Goal: Task Accomplishment & Management: Use online tool/utility

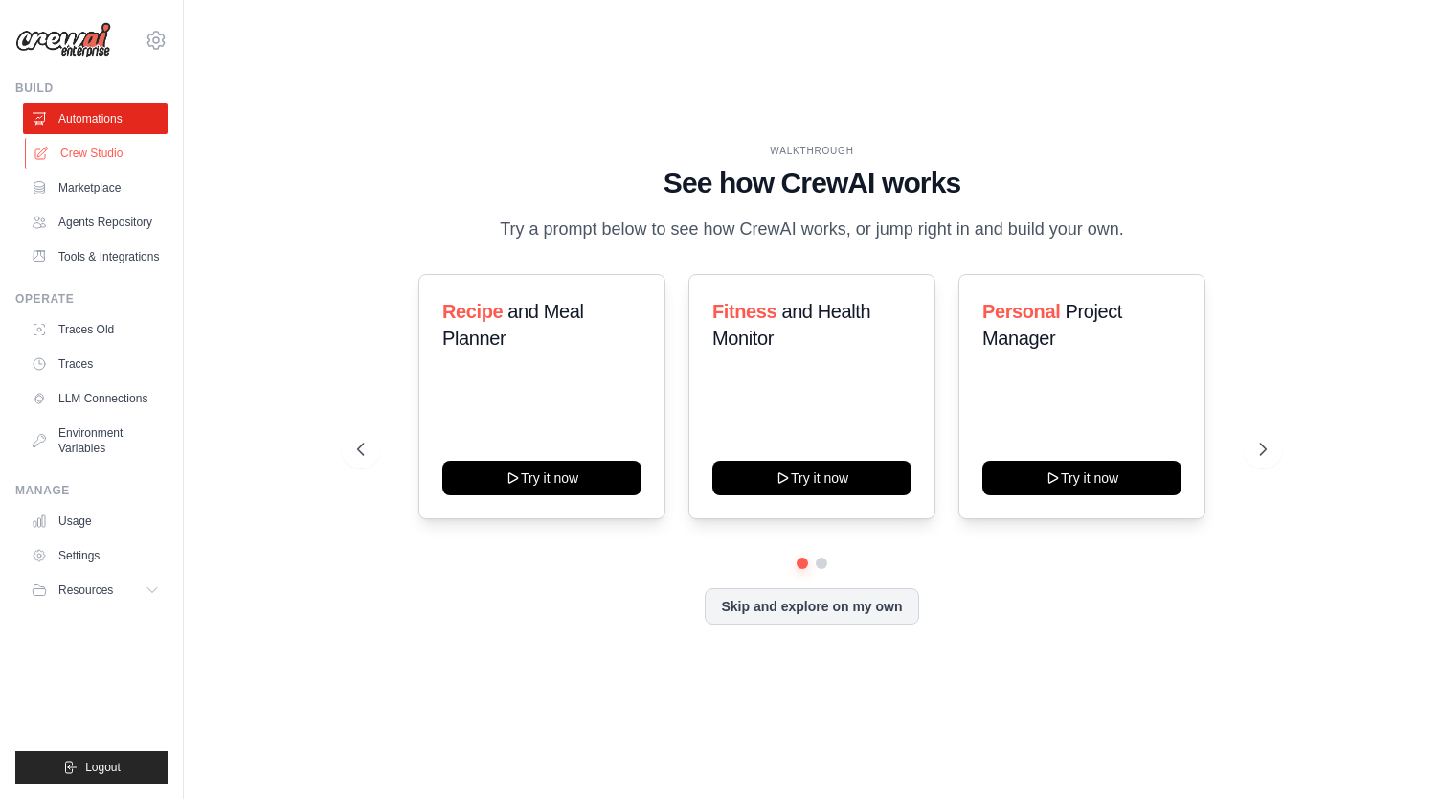
click at [67, 157] on link "Crew Studio" at bounding box center [97, 153] width 145 height 31
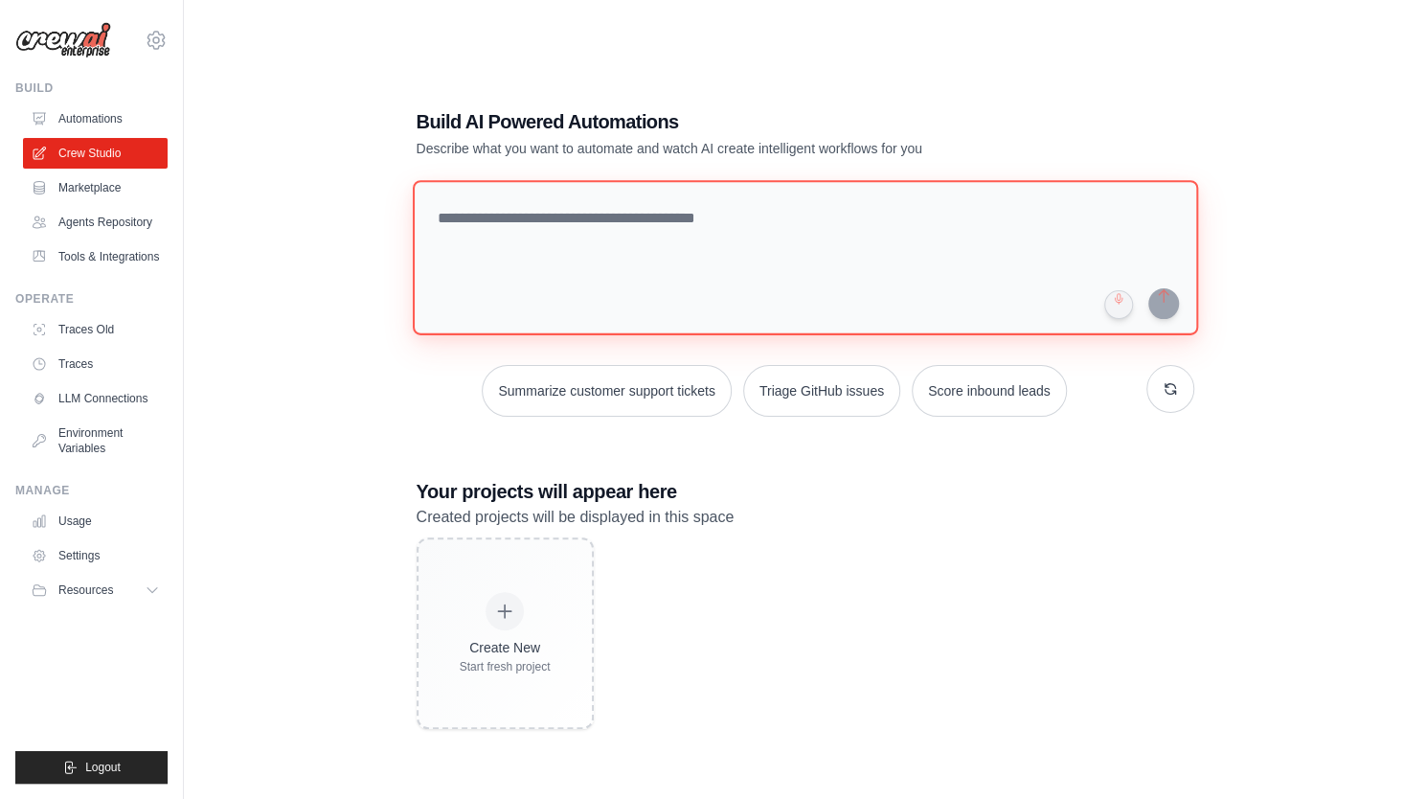
click at [534, 212] on textarea at bounding box center [804, 257] width 785 height 155
paste textarea "**********"
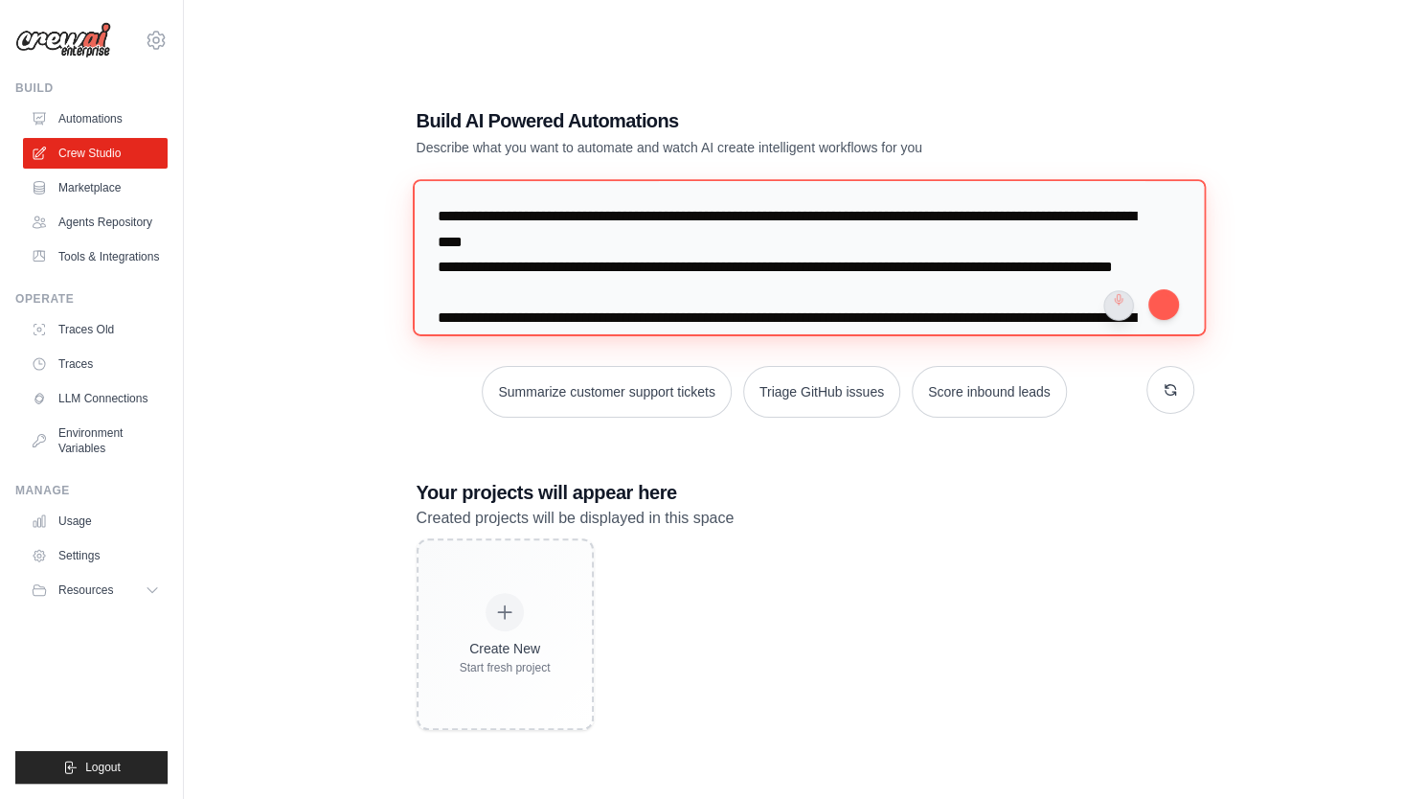
scroll to position [1613, 0]
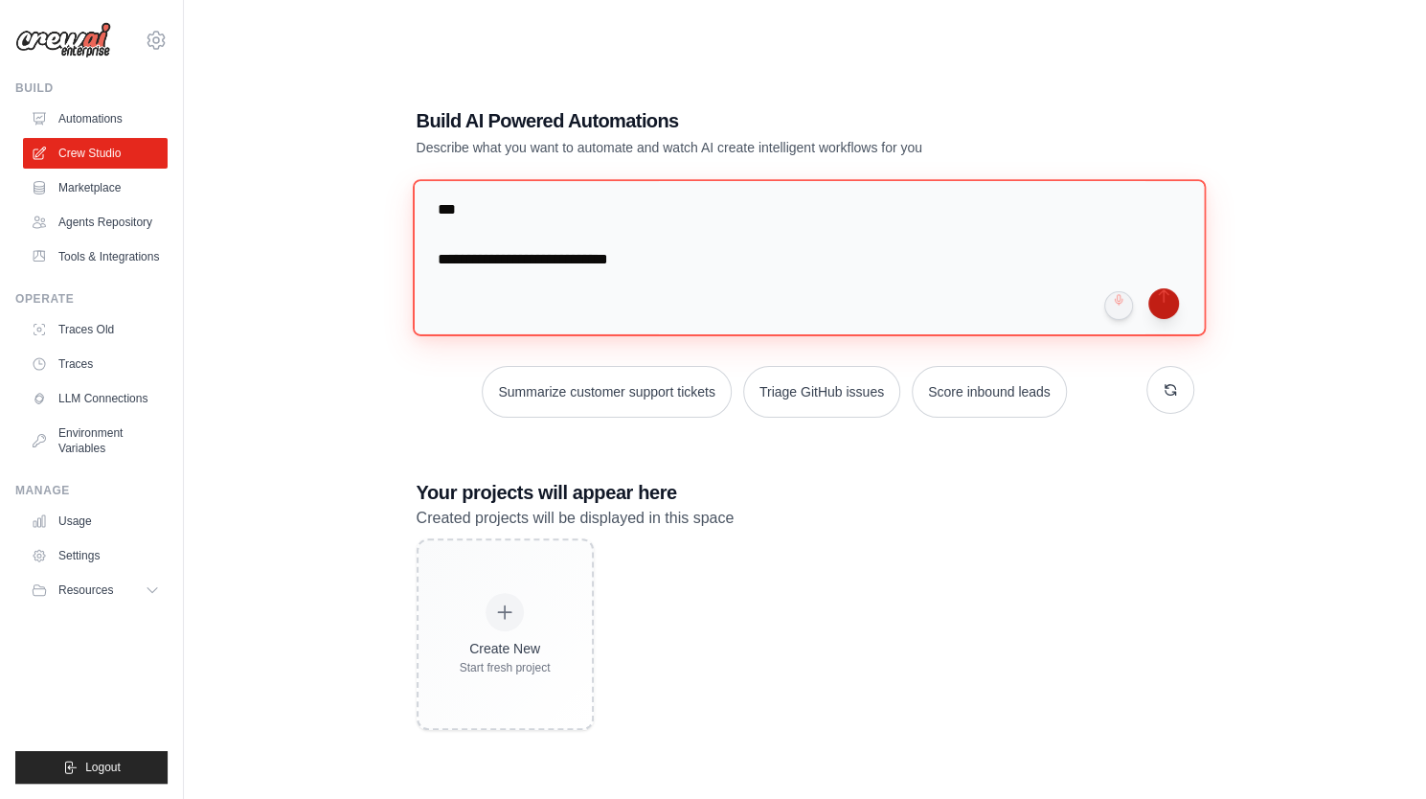
type textarea "**********"
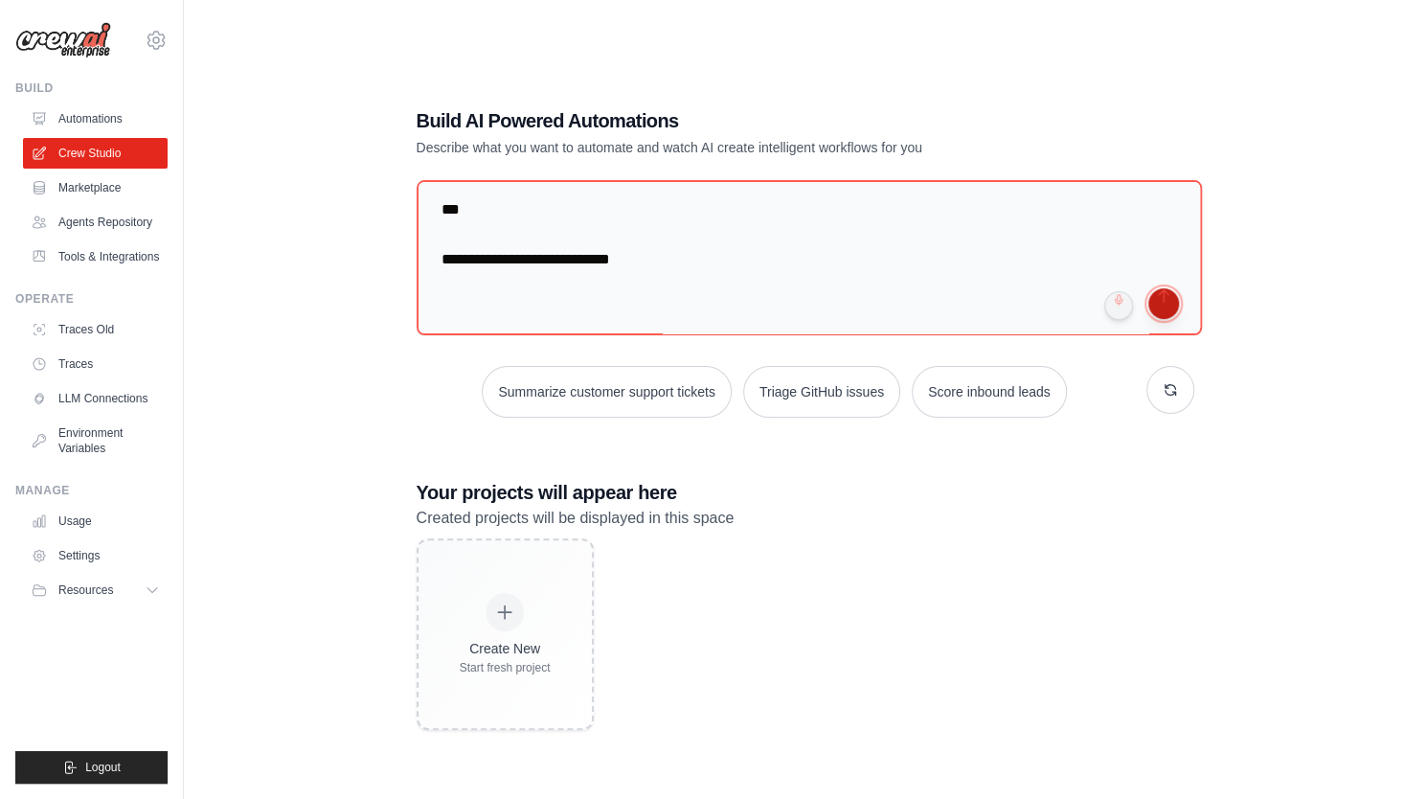
click at [1166, 309] on button "submit" at bounding box center [1163, 303] width 31 height 31
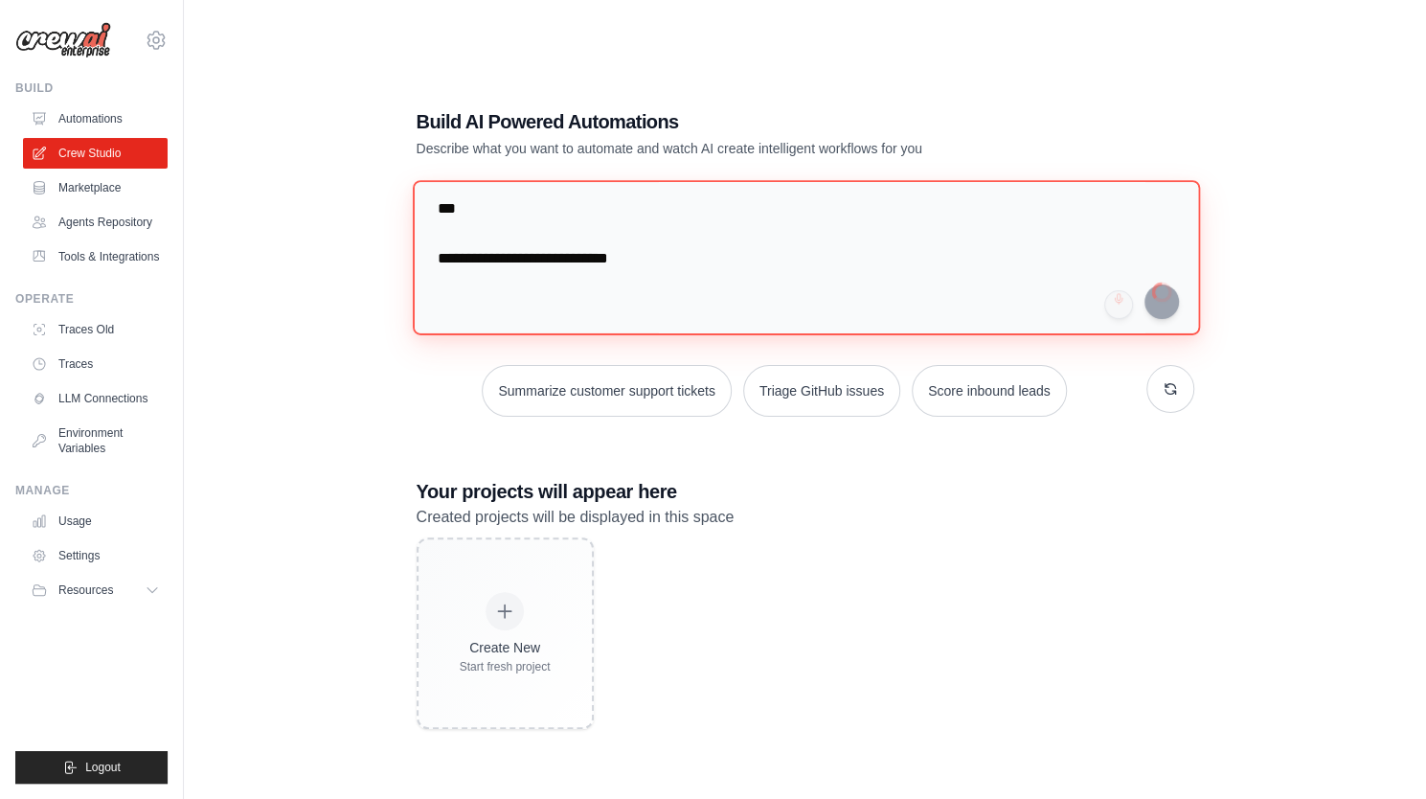
click at [749, 314] on textarea at bounding box center [805, 257] width 787 height 155
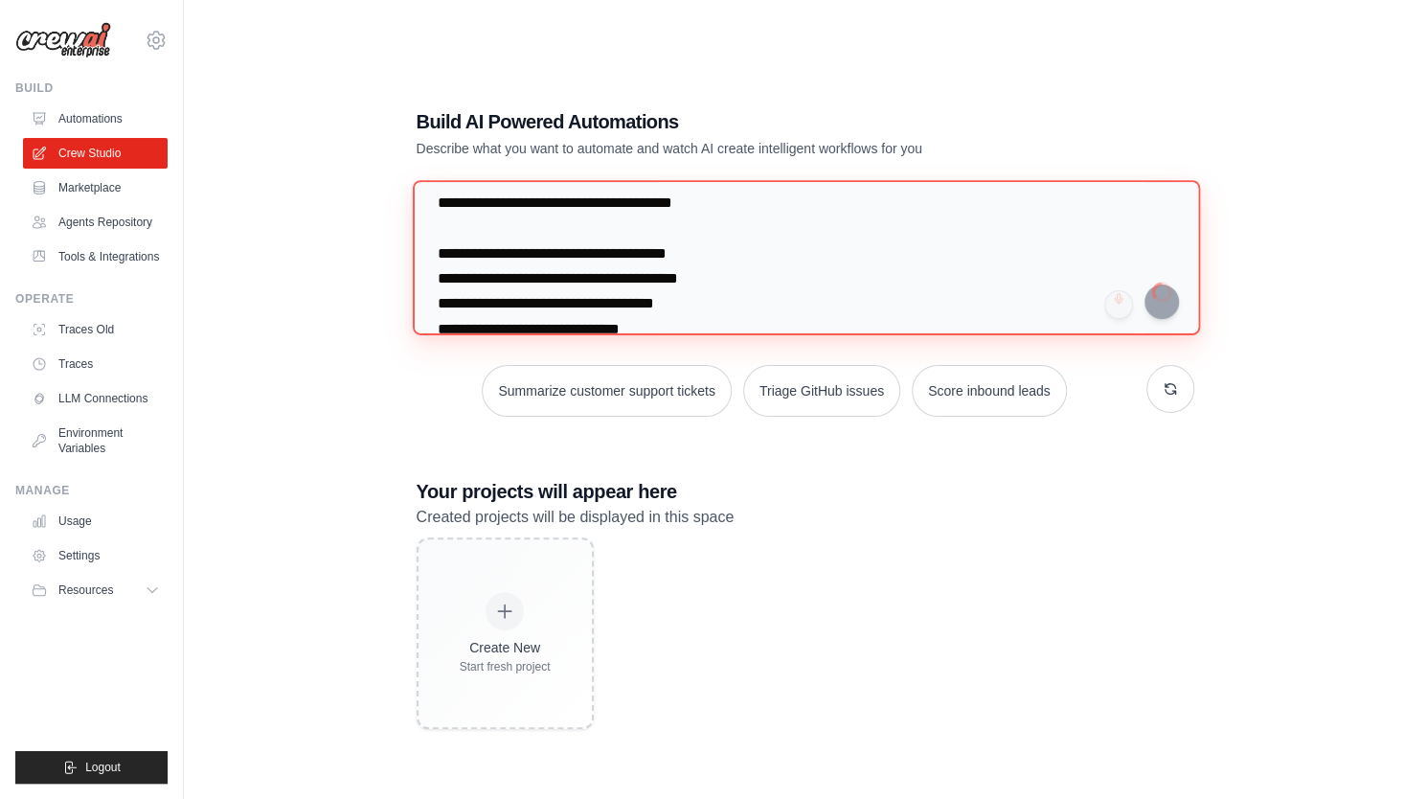
drag, startPoint x: 723, startPoint y: 299, endPoint x: 251, endPoint y: 93, distance: 515.0
click at [251, 93] on div "Build AI Powered Automations Describe what you want to automate and watch AI cr…" at bounding box center [804, 418] width 1181 height 799
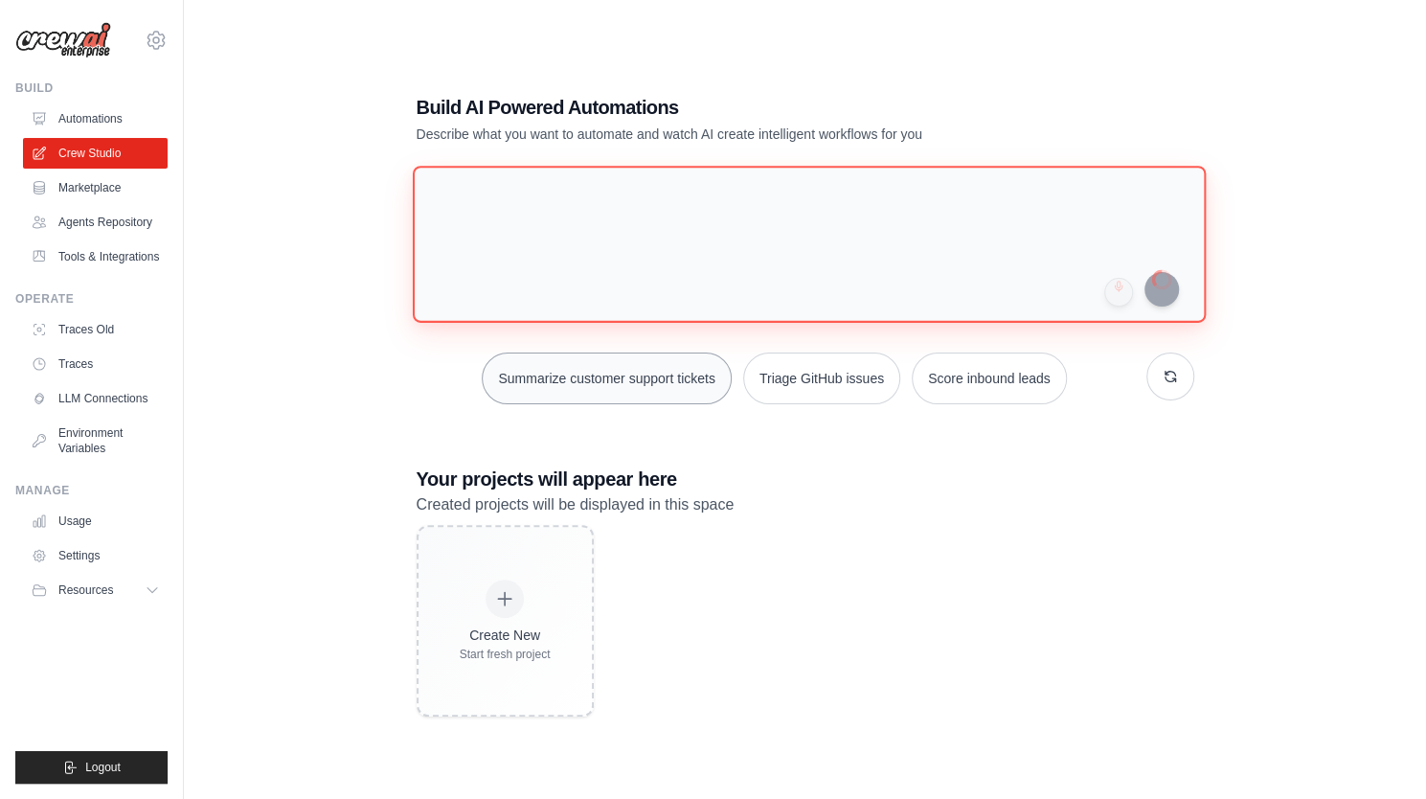
scroll to position [0, 0]
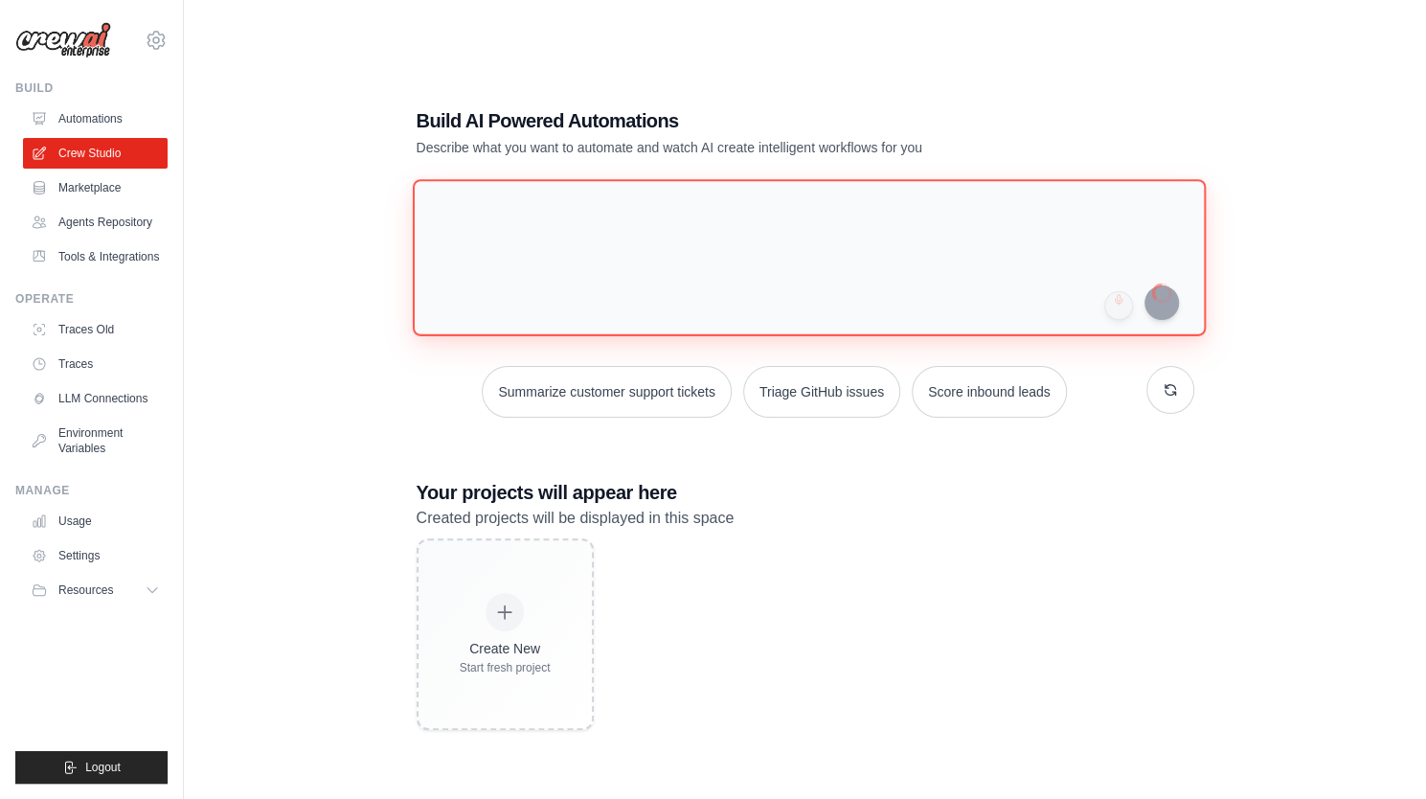
click at [452, 226] on textarea at bounding box center [808, 257] width 793 height 156
click at [452, 214] on textarea at bounding box center [808, 257] width 793 height 156
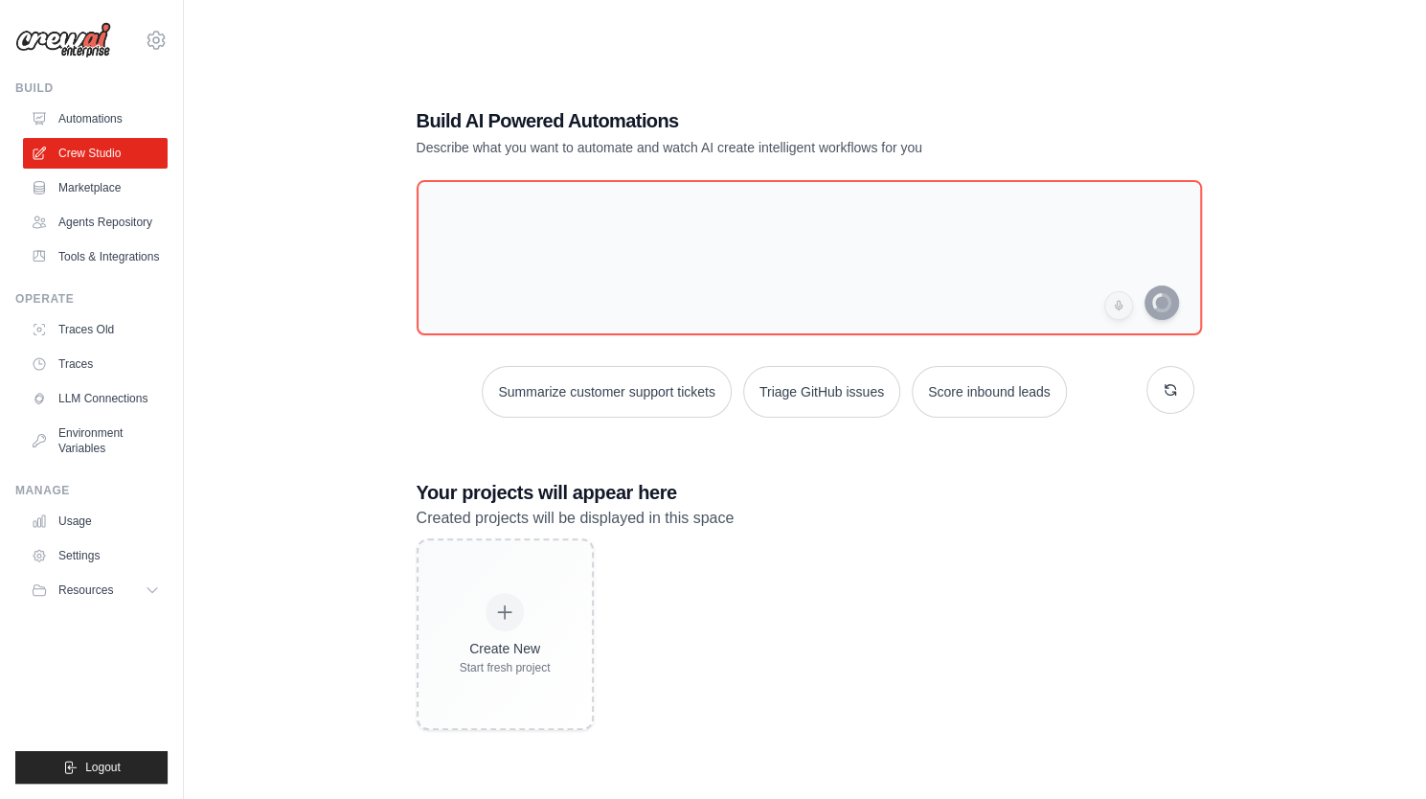
click at [444, 151] on p "Describe what you want to automate and watch AI create intelligent workflows fo…" at bounding box center [738, 147] width 643 height 19
drag, startPoint x: 664, startPoint y: 189, endPoint x: 722, endPoint y: 231, distance: 72.0
click at [731, 189] on div "Build AI Powered Automations Describe what you want to automate and watch AI cr…" at bounding box center [806, 419] width 824 height 684
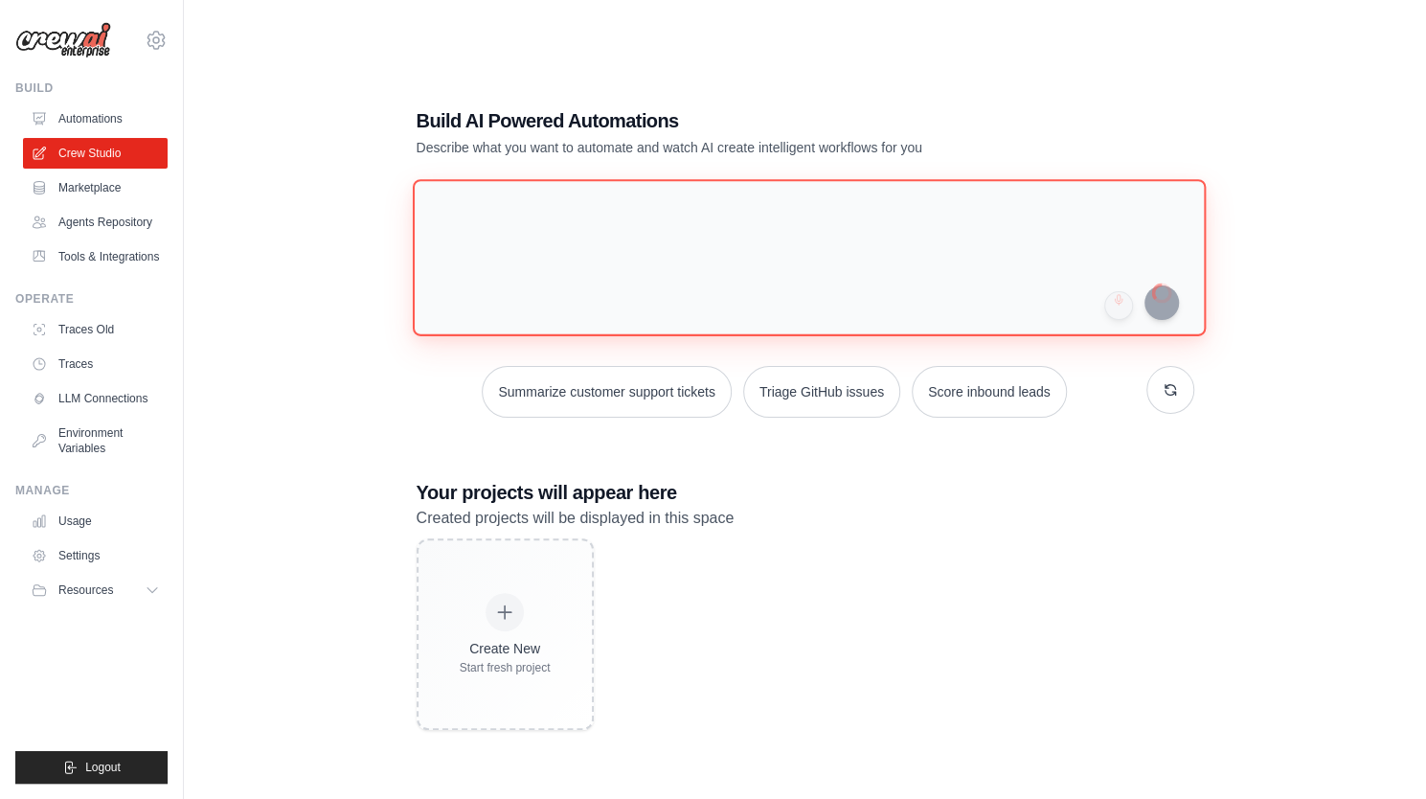
click at [598, 237] on textarea at bounding box center [808, 257] width 793 height 156
type textarea "*"
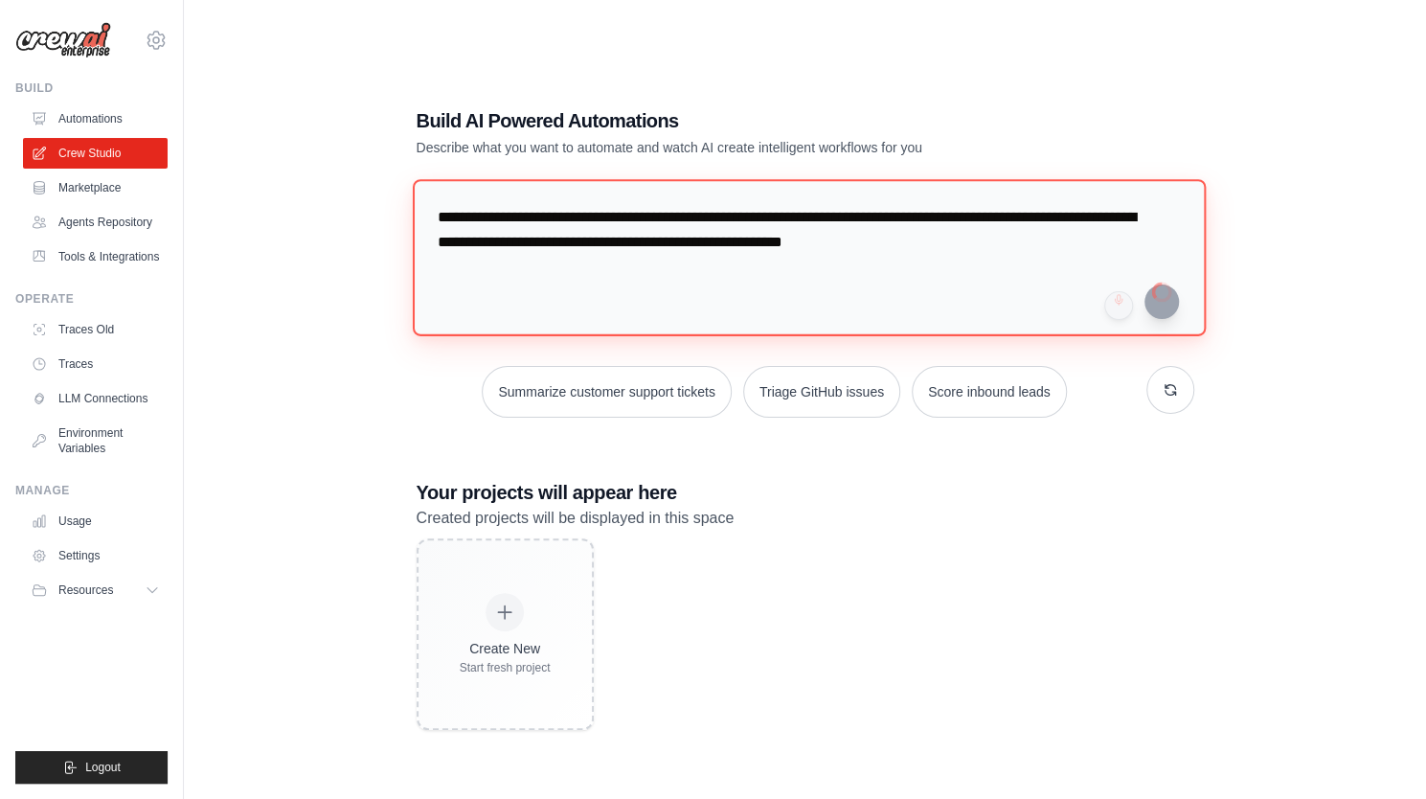
type textarea "**********"
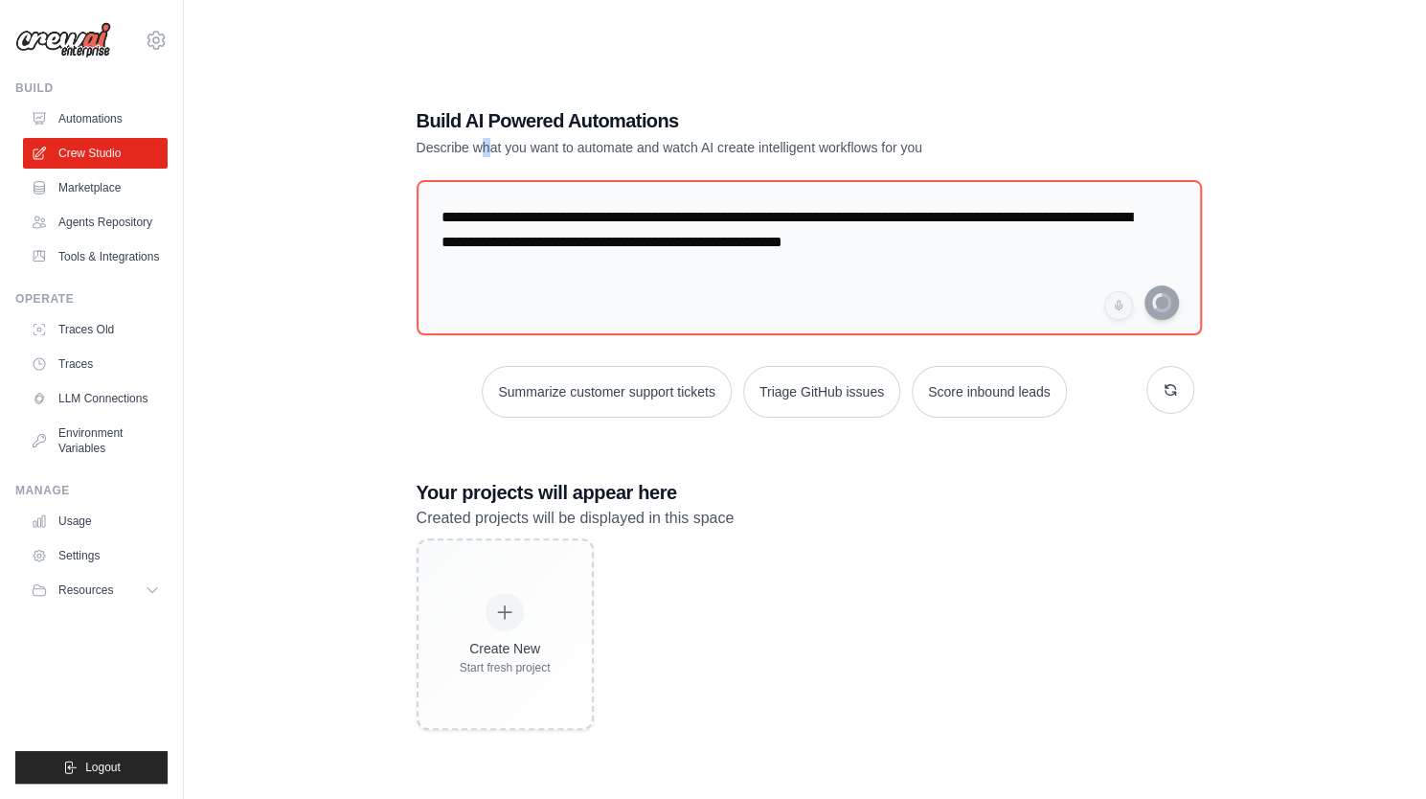
drag, startPoint x: 483, startPoint y: 143, endPoint x: 705, endPoint y: 161, distance: 222.9
click at [587, 159] on div "**********" at bounding box center [806, 419] width 824 height 684
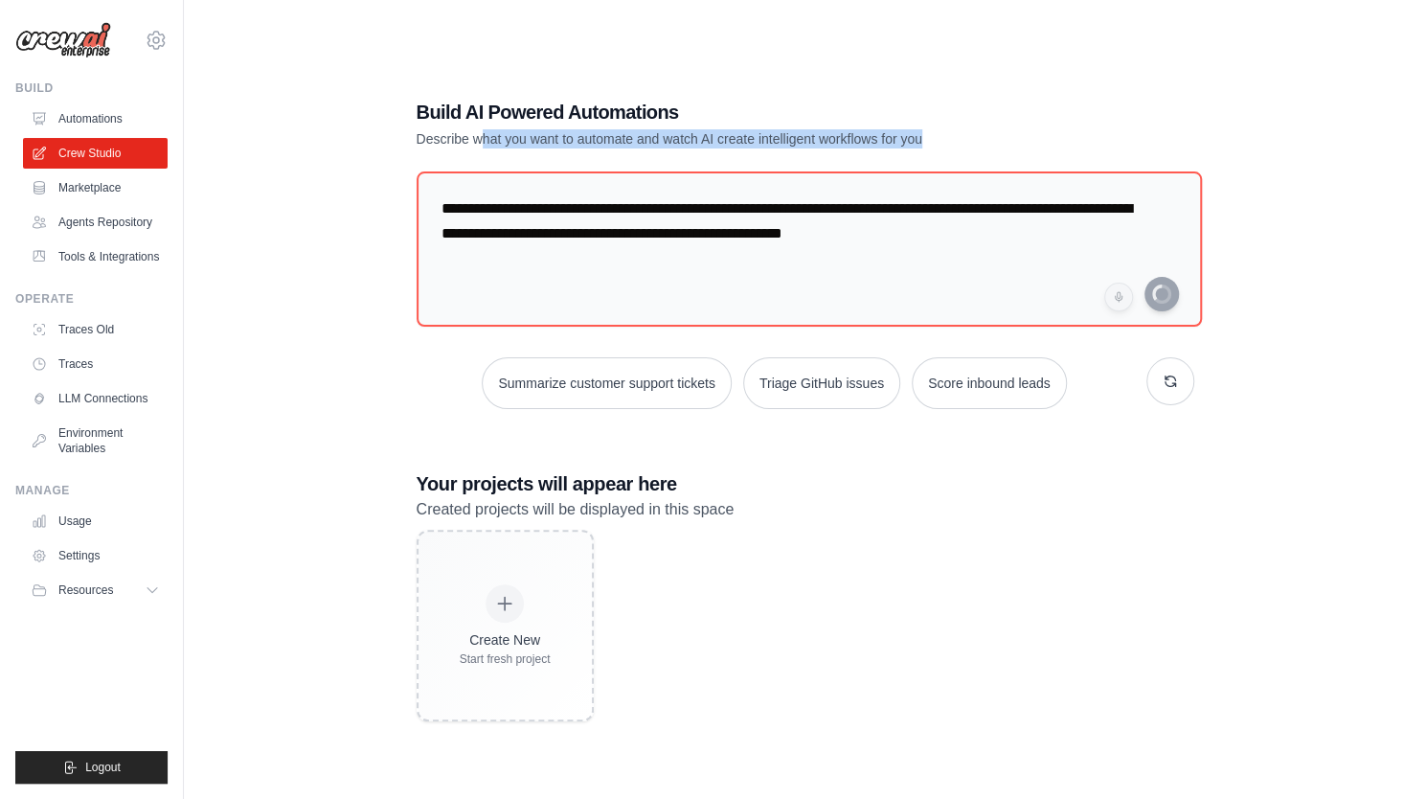
scroll to position [38, 0]
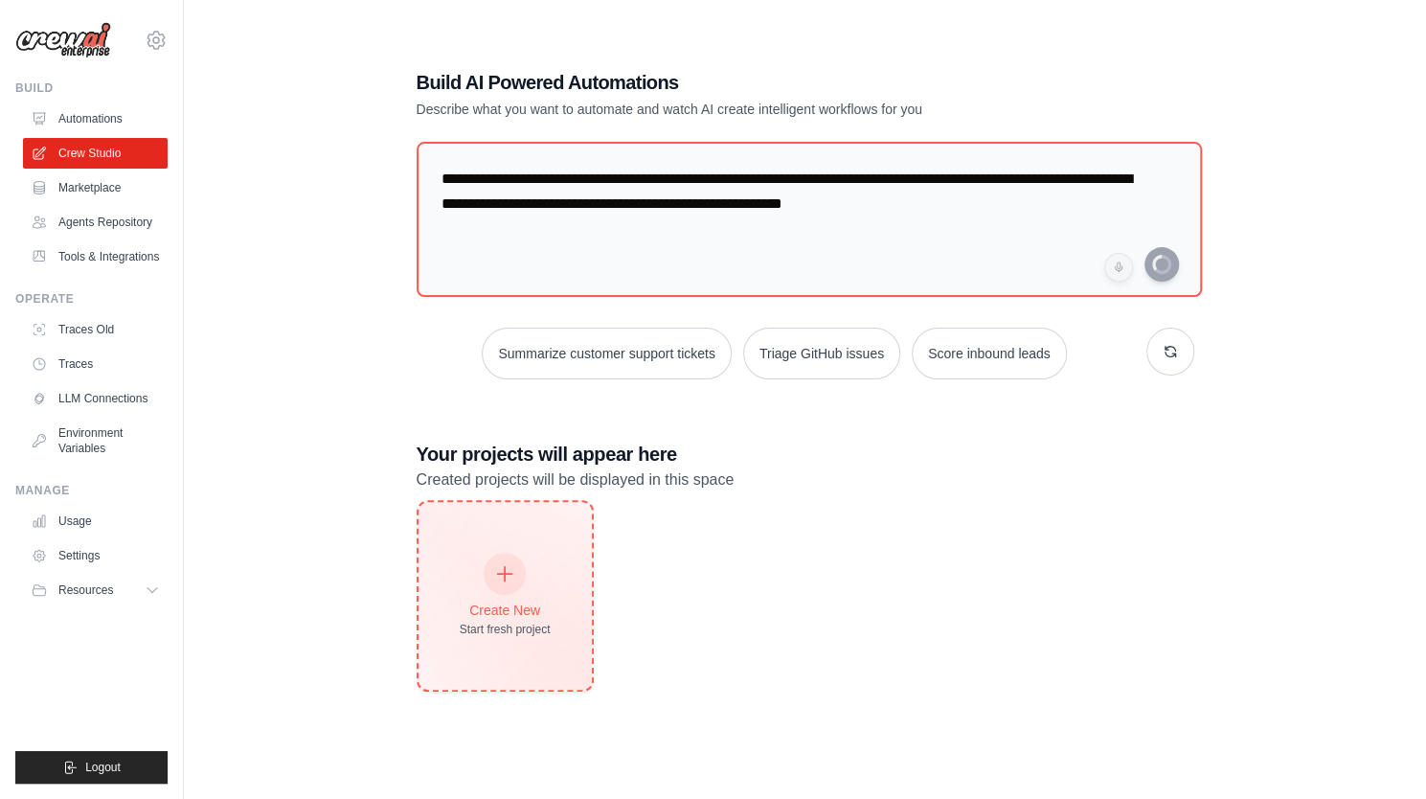
click at [508, 574] on icon at bounding box center [504, 573] width 21 height 21
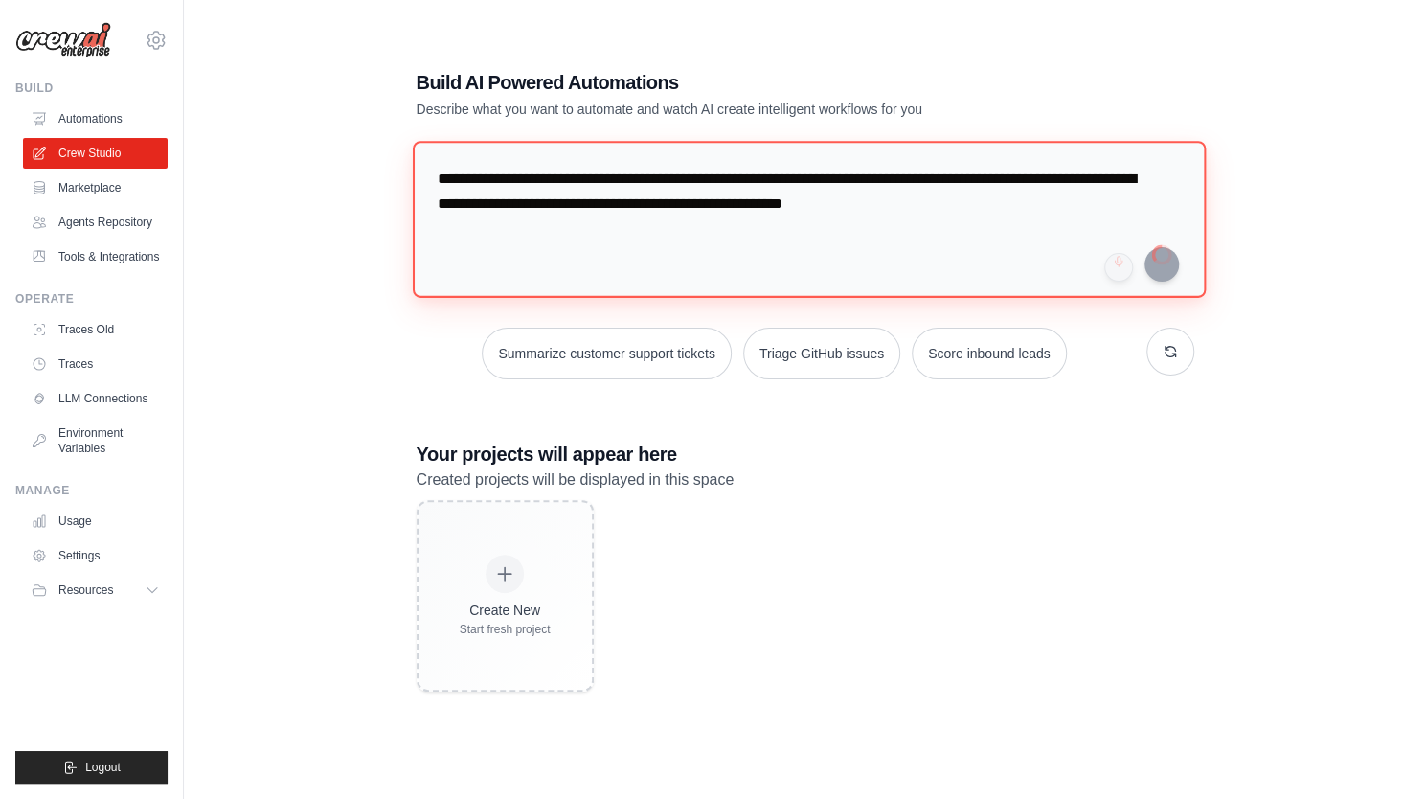
click at [559, 193] on textarea "**********" at bounding box center [808, 219] width 793 height 156
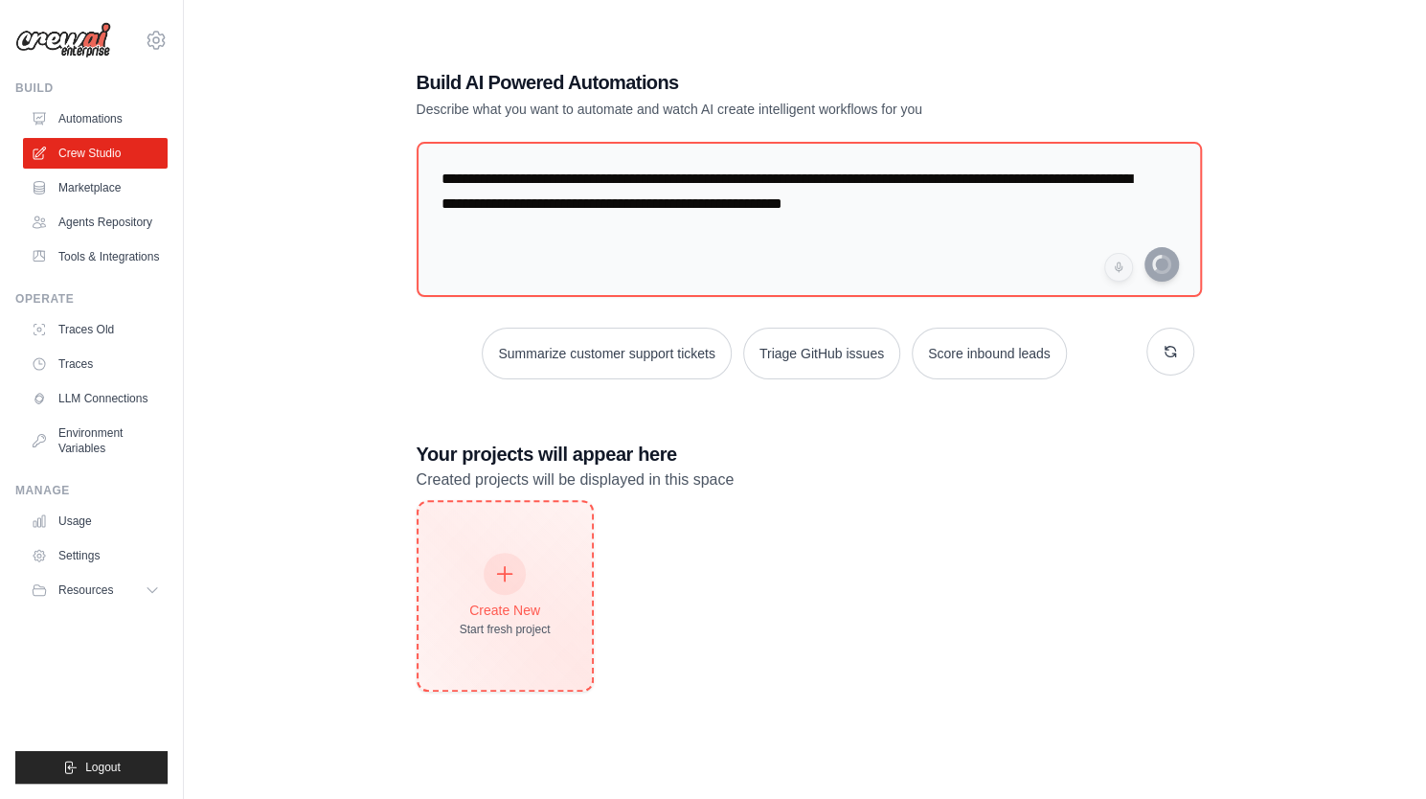
click at [529, 593] on div "Create New Start fresh project" at bounding box center [505, 595] width 91 height 82
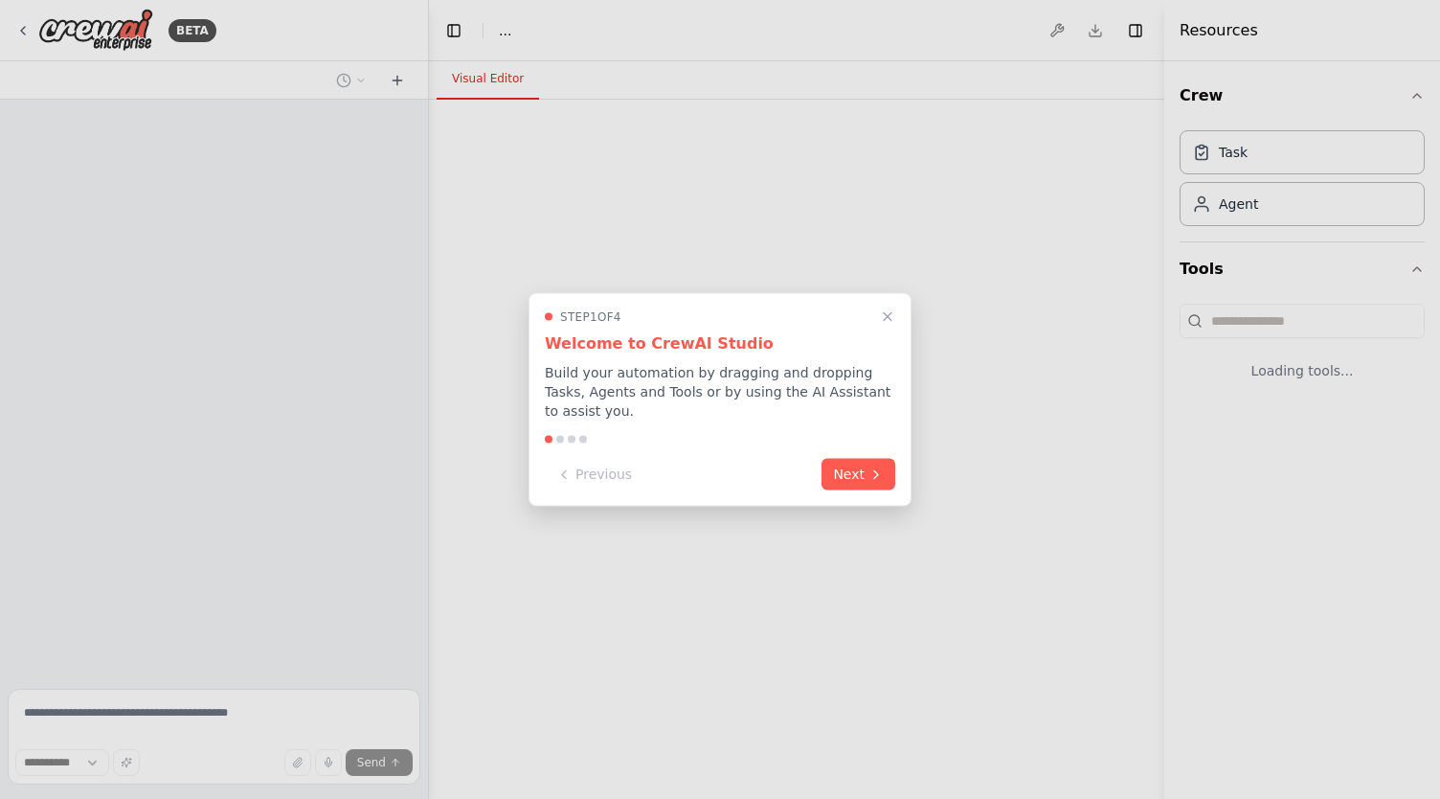
select select "****"
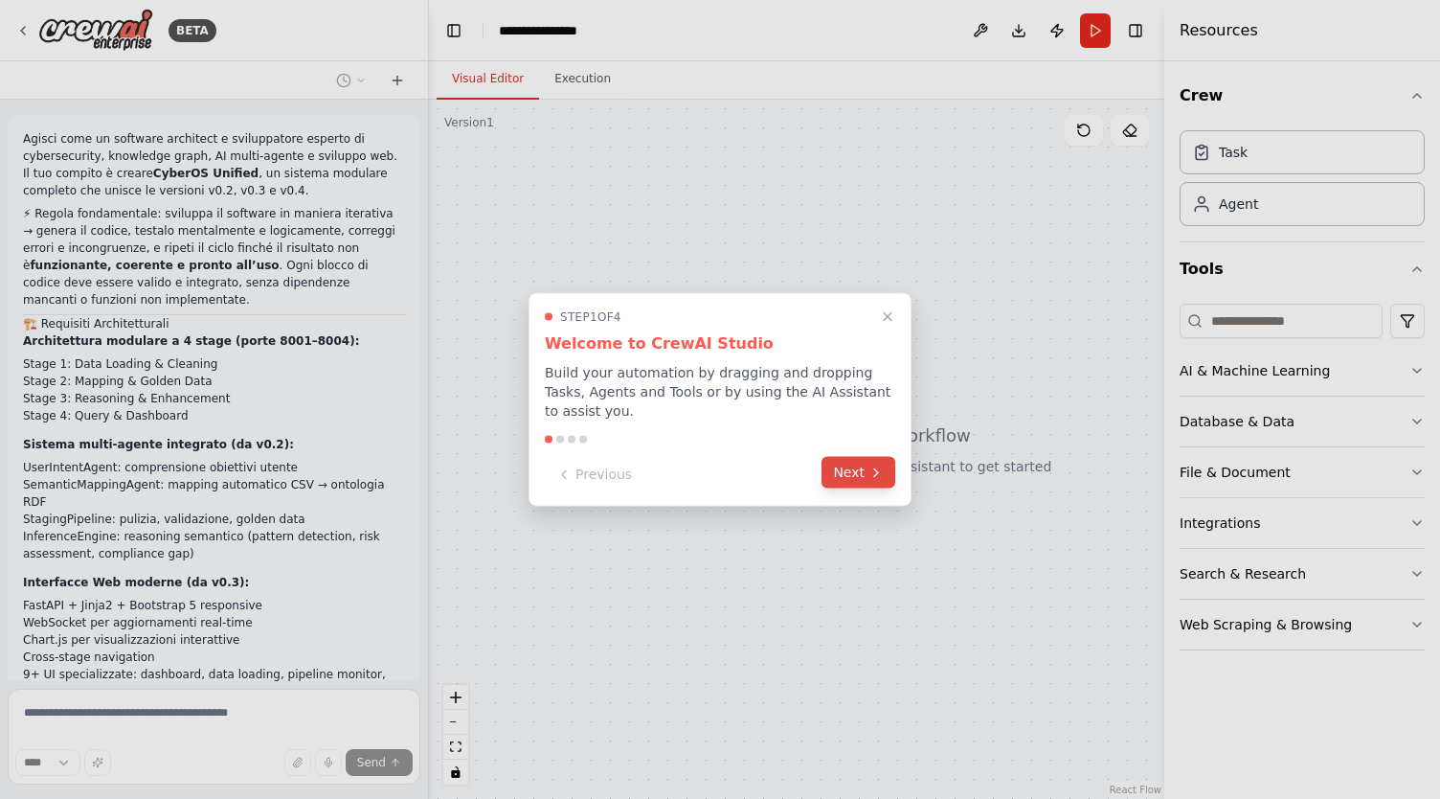
scroll to position [642, 0]
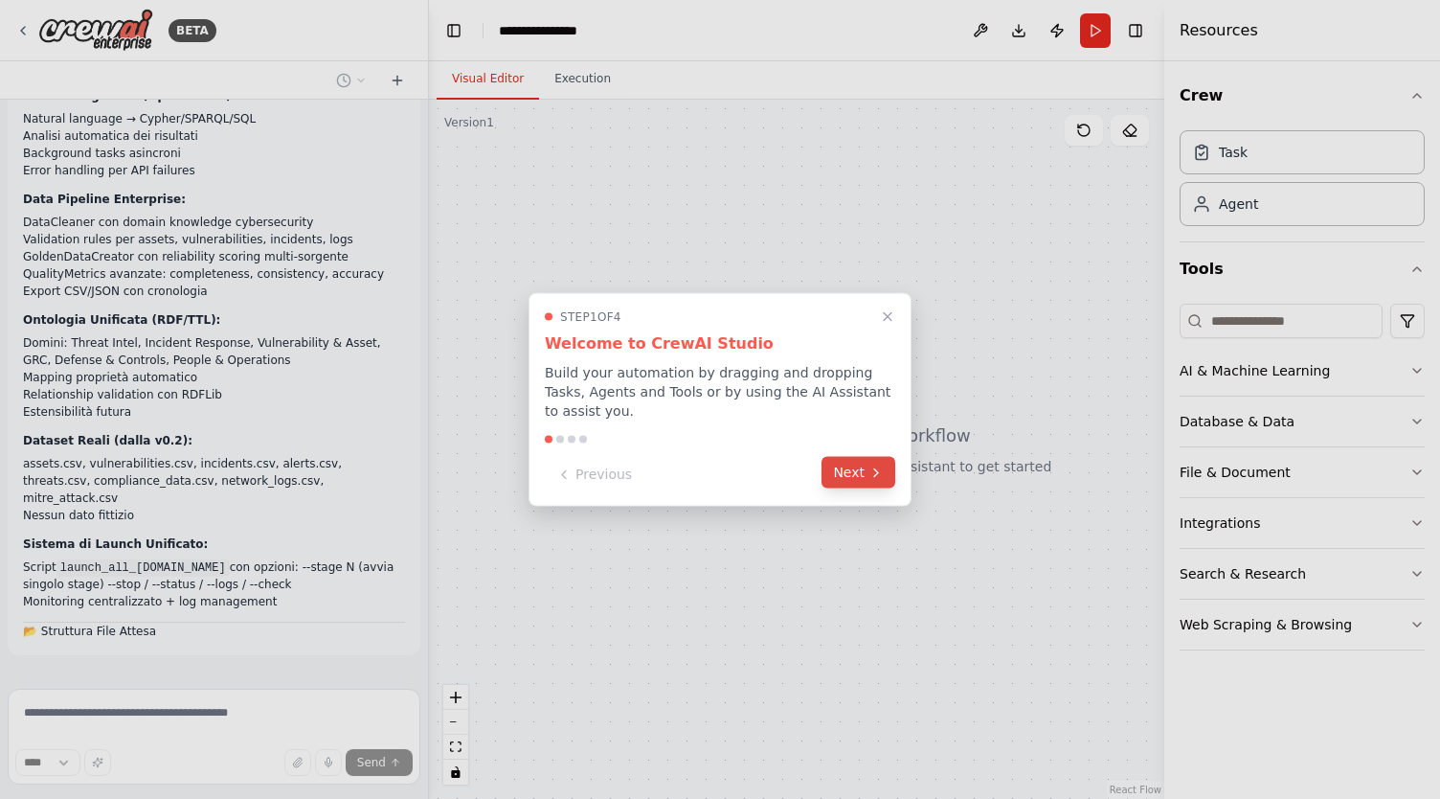
click at [863, 466] on button "Next" at bounding box center [859, 473] width 74 height 32
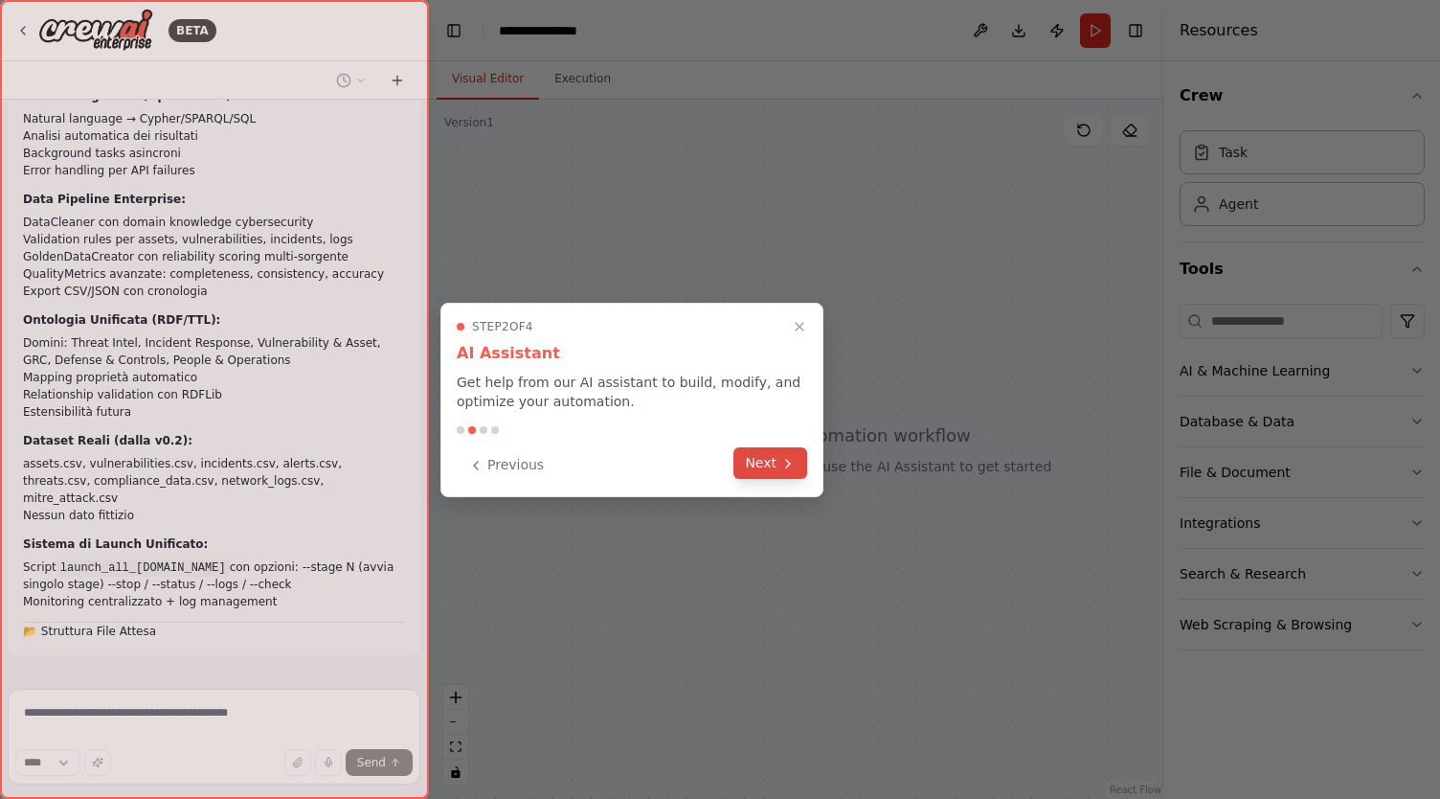
click at [798, 463] on button "Next" at bounding box center [771, 463] width 74 height 32
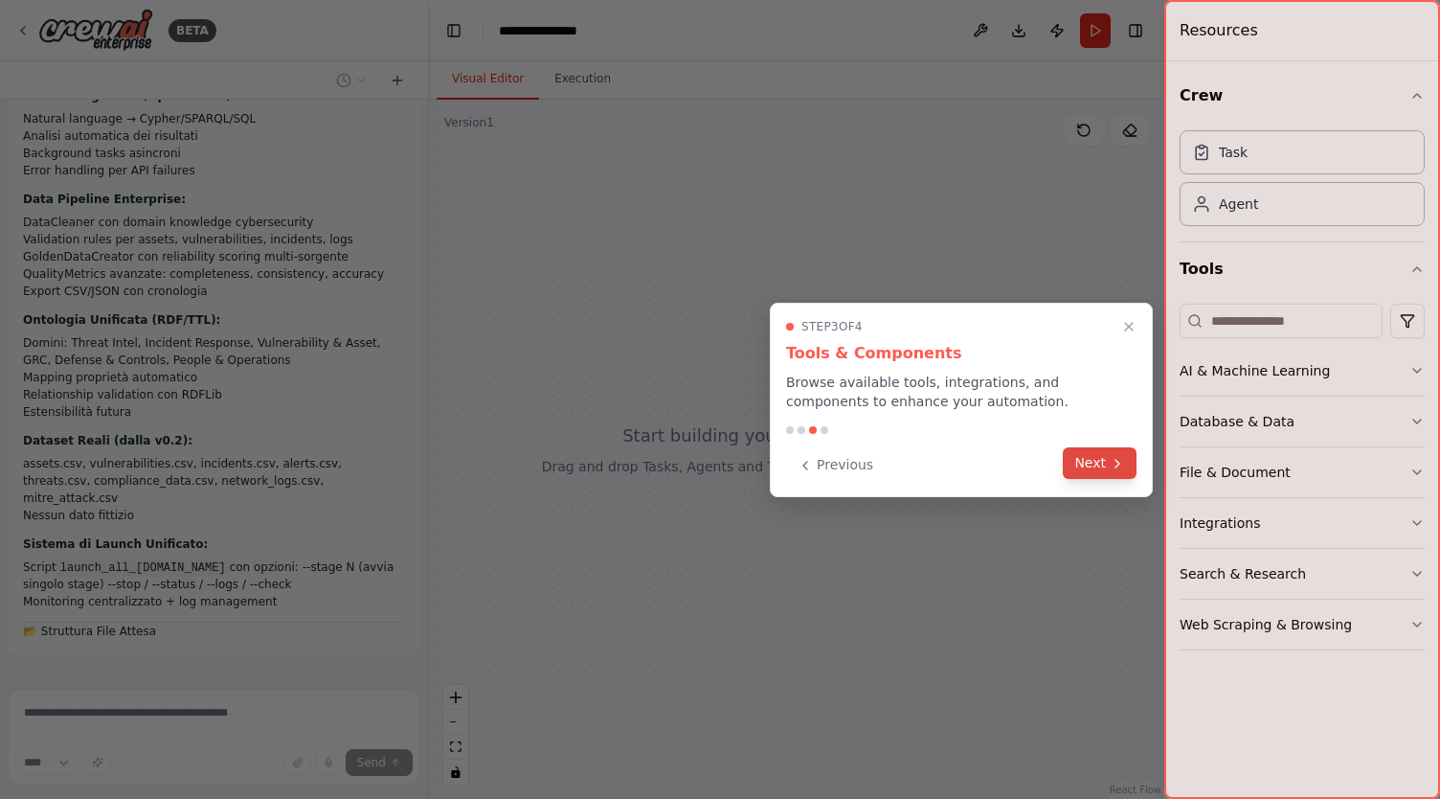
click at [1105, 454] on button "Next" at bounding box center [1100, 463] width 74 height 32
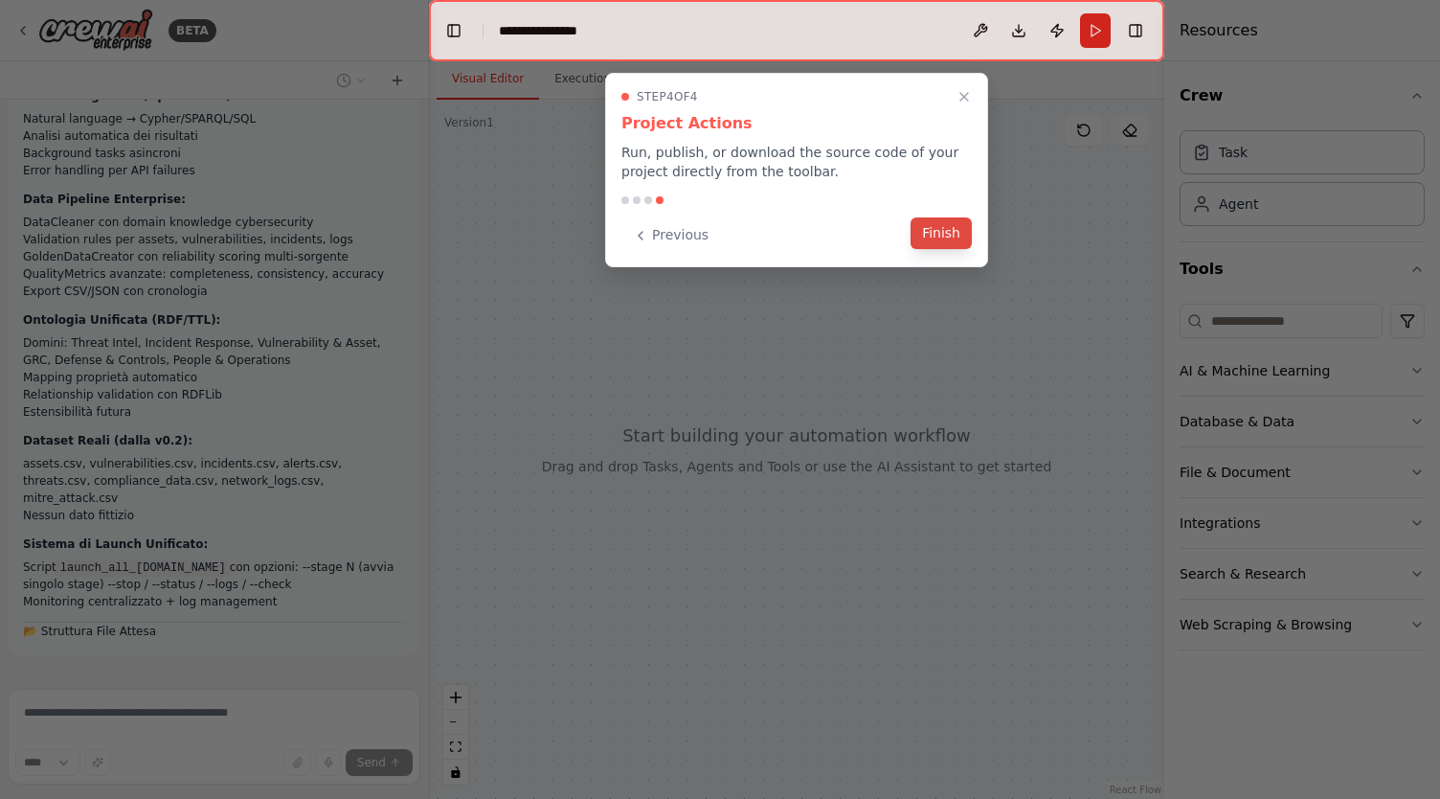
click at [931, 238] on button "Finish" at bounding box center [941, 233] width 61 height 32
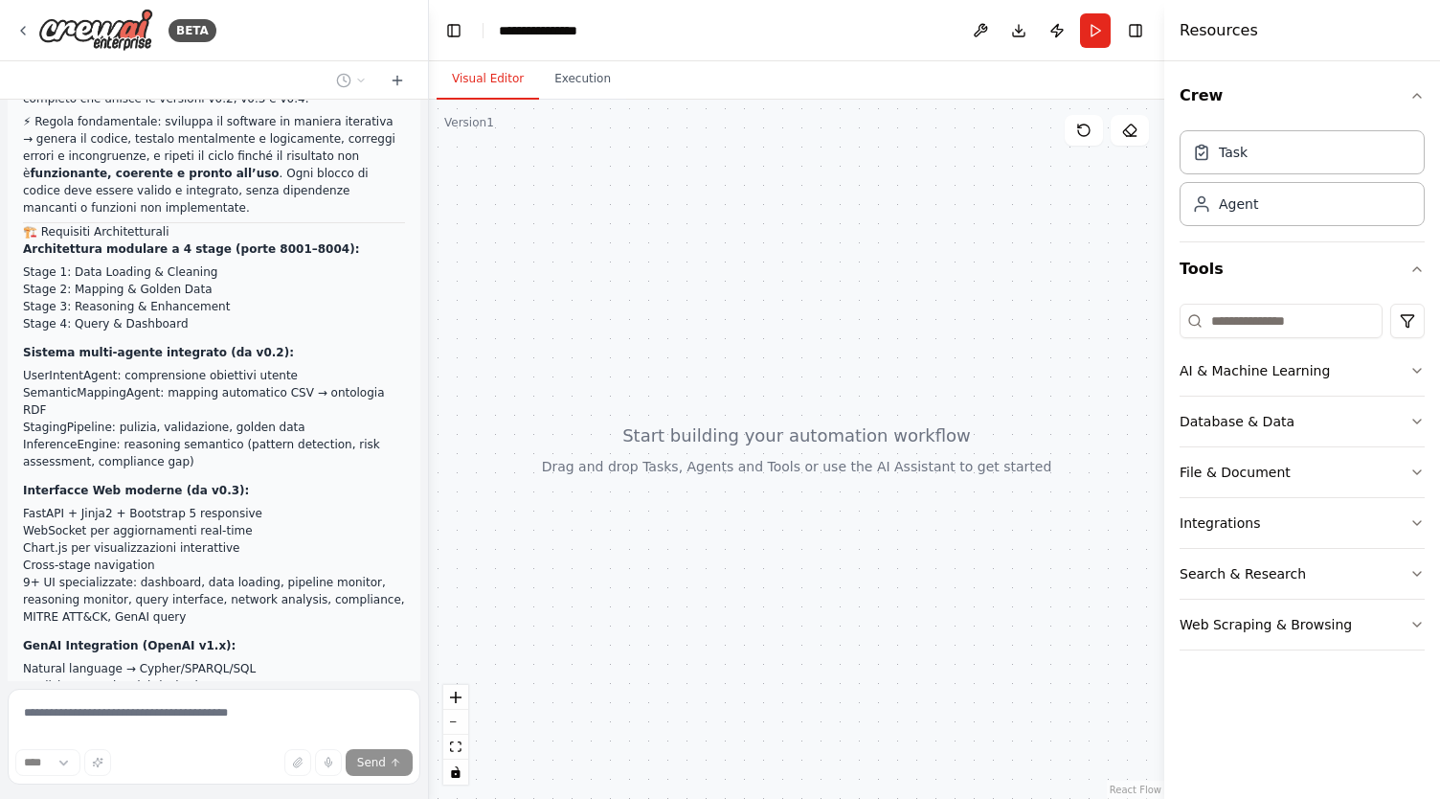
scroll to position [0, 0]
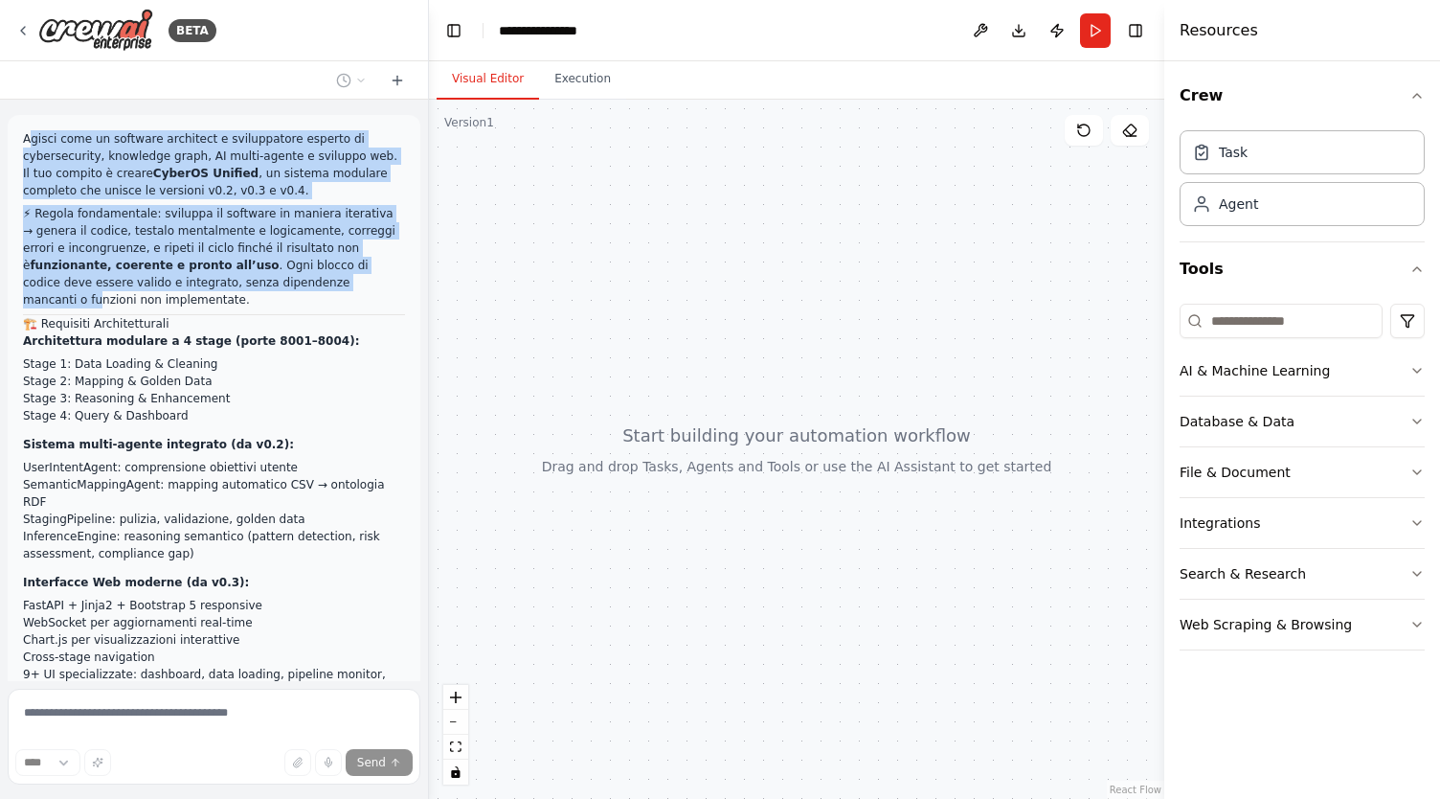
drag, startPoint x: 31, startPoint y: 139, endPoint x: 260, endPoint y: 319, distance: 291.9
click at [258, 315] on div "Agisci come un software architect e sviluppatore esperto di cybersecurity, know…" at bounding box center [214, 705] width 382 height 1151
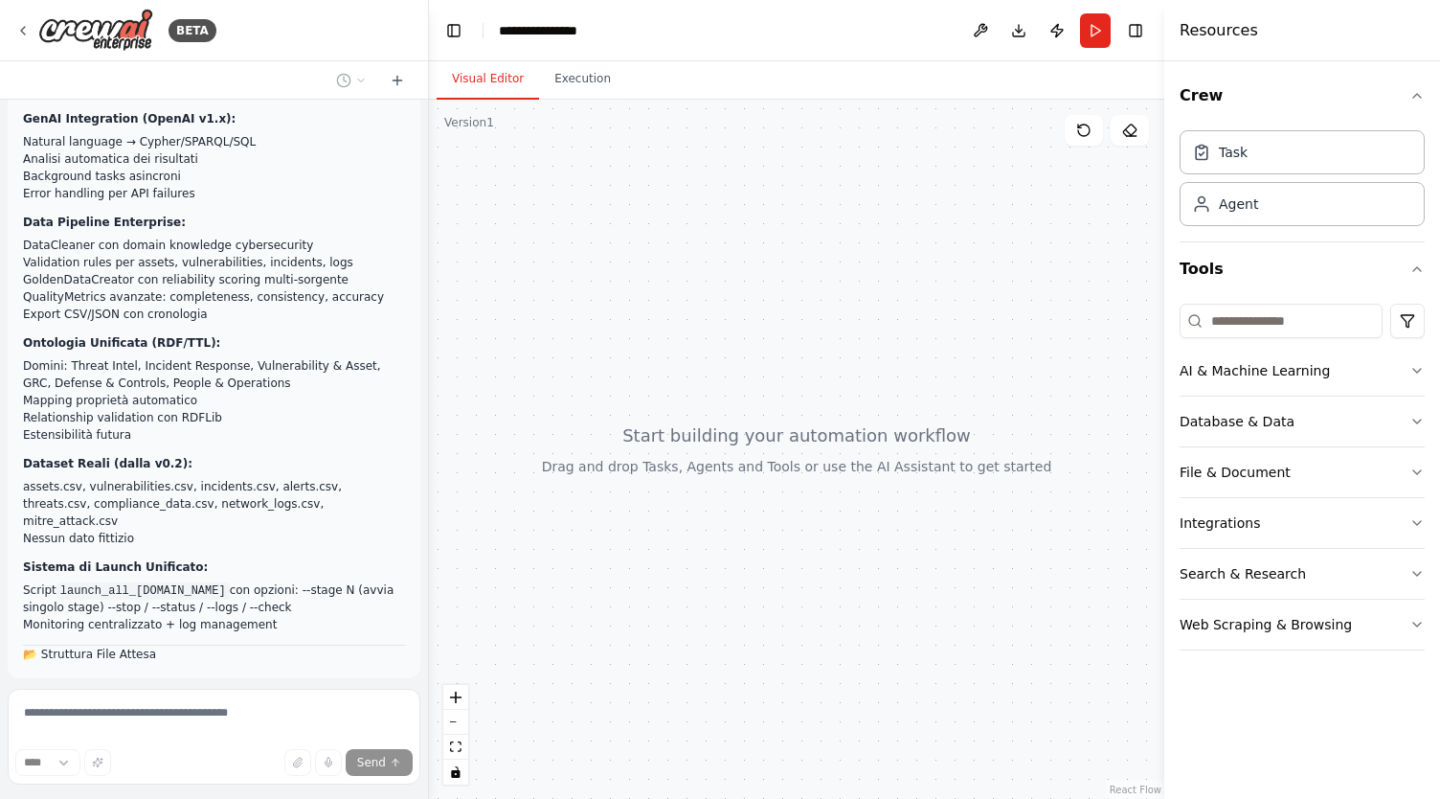
scroll to position [642, 0]
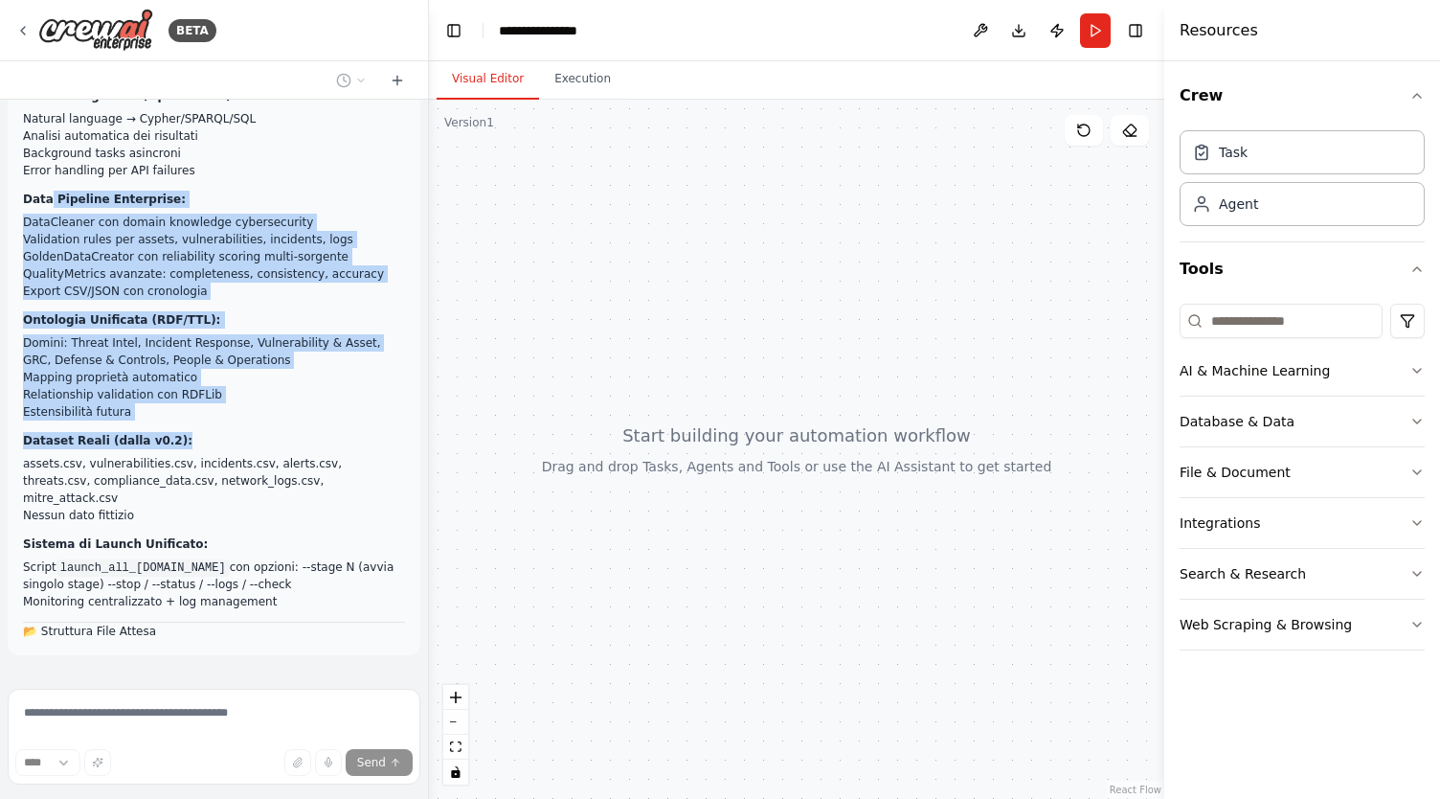
drag, startPoint x: 230, startPoint y: 372, endPoint x: 48, endPoint y: 162, distance: 278.4
click at [48, 162] on ol "Architettura modulare a 4 stage (porte 8001–8004): Stage 1: Data Loading & Clea…" at bounding box center [214, 150] width 382 height 919
click at [49, 192] on strong "Data Pipeline Enterprise:" at bounding box center [104, 198] width 163 height 13
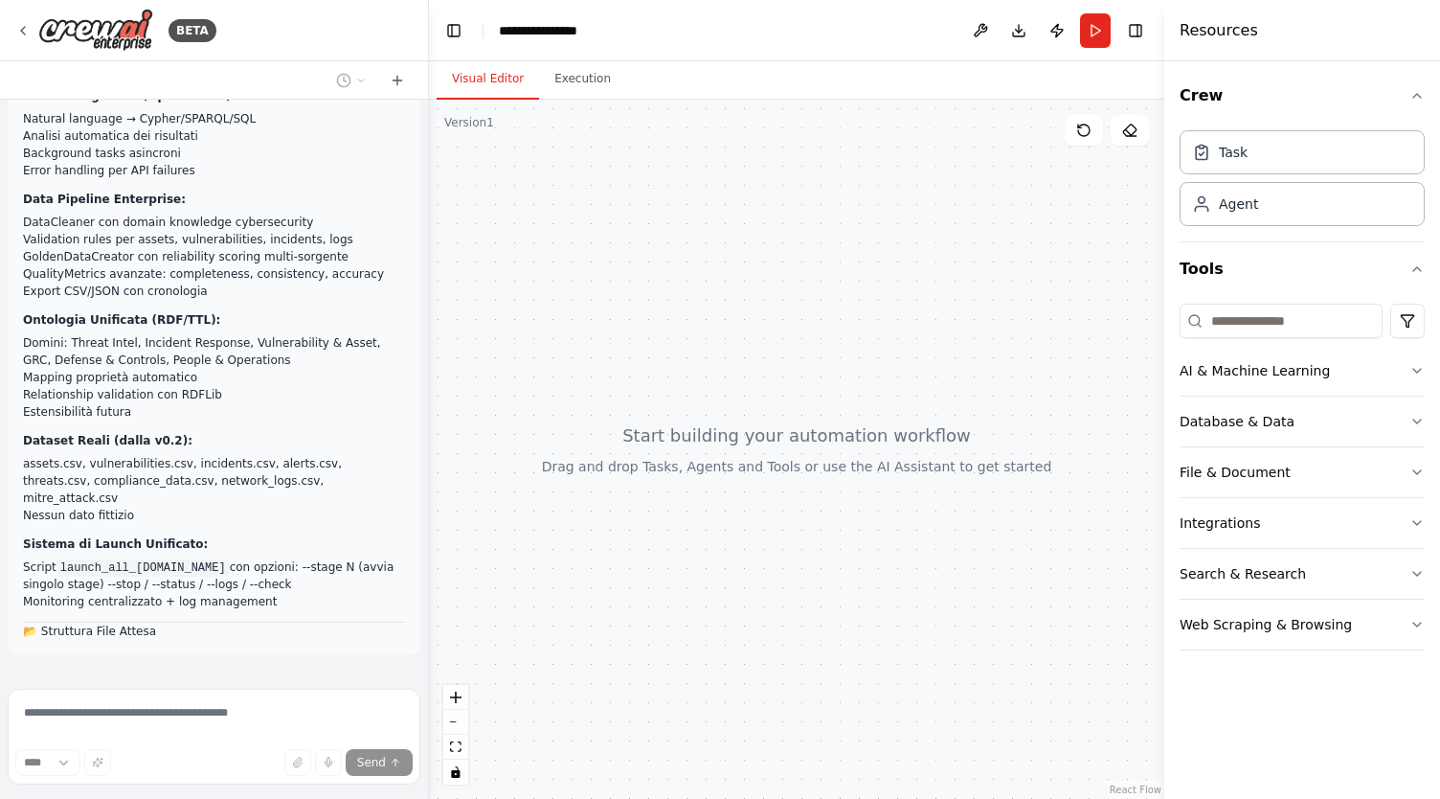
click at [36, 192] on strong "Data Pipeline Enterprise:" at bounding box center [104, 198] width 163 height 13
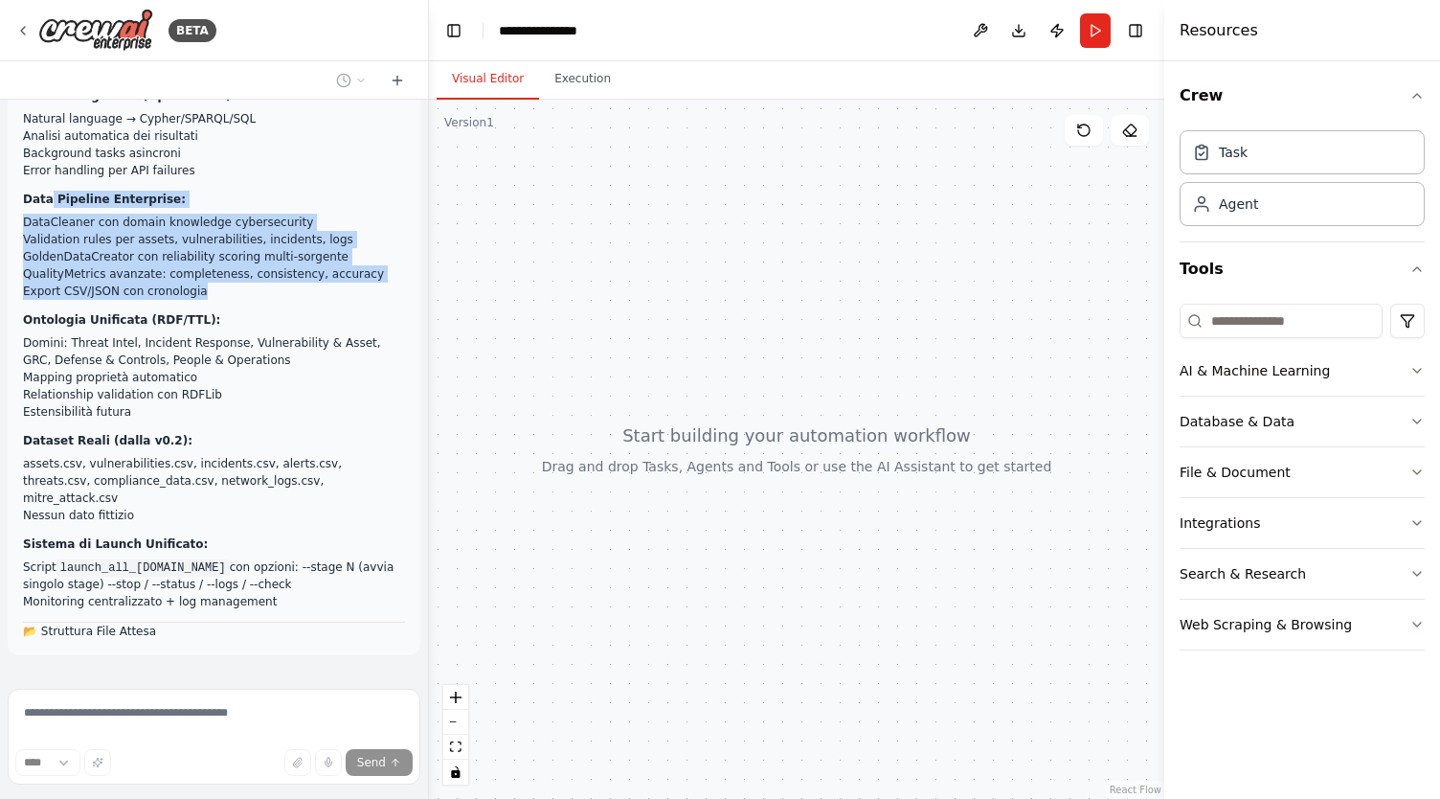
drag, startPoint x: 91, startPoint y: 184, endPoint x: 253, endPoint y: 281, distance: 188.5
click at [240, 272] on ol "Architettura modulare a 4 stage (porte 8001–8004): Stage 1: Data Loading & Clea…" at bounding box center [214, 150] width 382 height 919
click at [259, 311] on p "Ontologia Unificata (RDF/TTL):" at bounding box center [214, 319] width 382 height 17
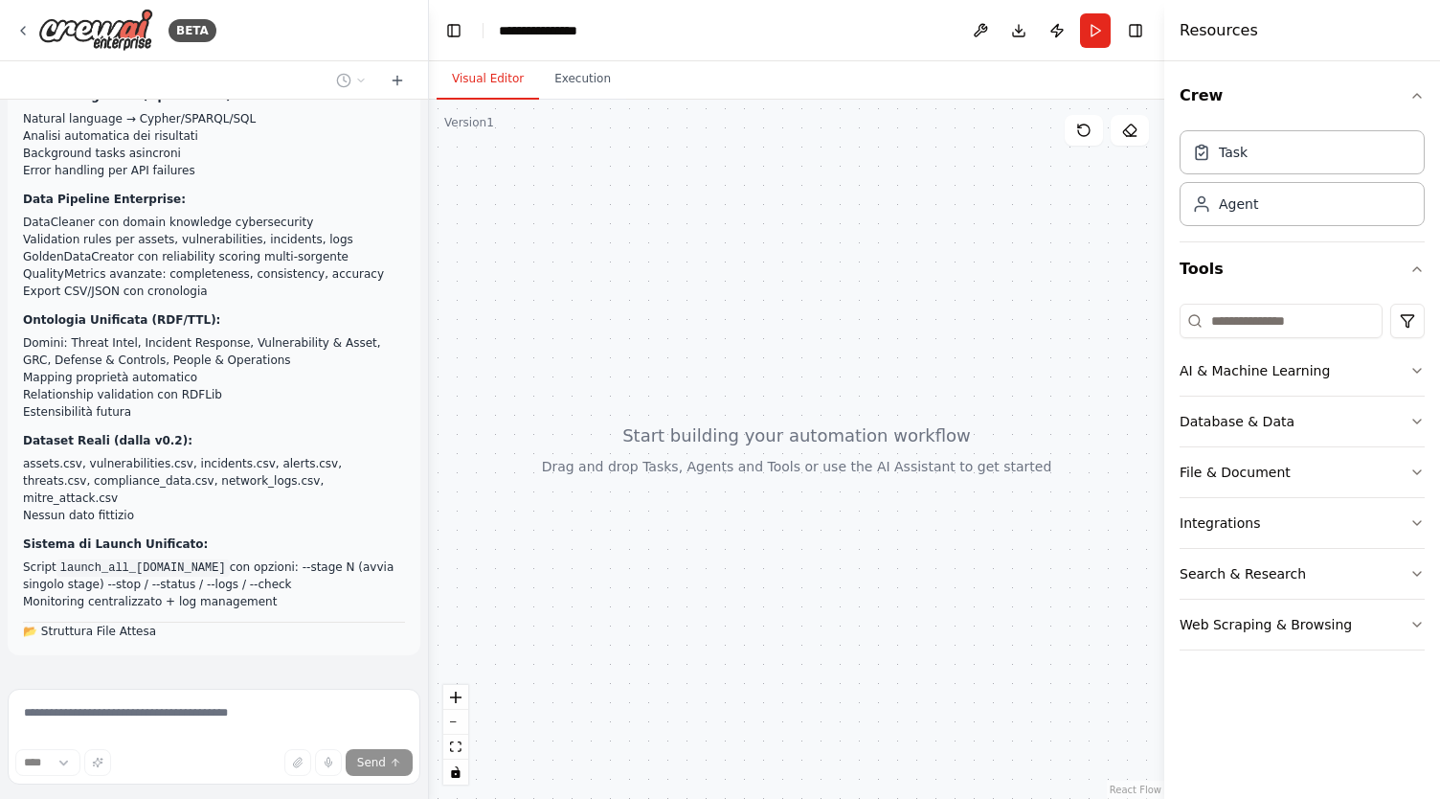
drag, startPoint x: 182, startPoint y: 554, endPoint x: 138, endPoint y: 499, distance: 70.9
click at [181, 593] on li "Monitoring centralizzato + log management" at bounding box center [214, 601] width 382 height 17
click at [161, 558] on ul "Script launch_all_stages.sh con opzioni: --stage N (avvia singolo stage) --stop…" at bounding box center [214, 584] width 382 height 52
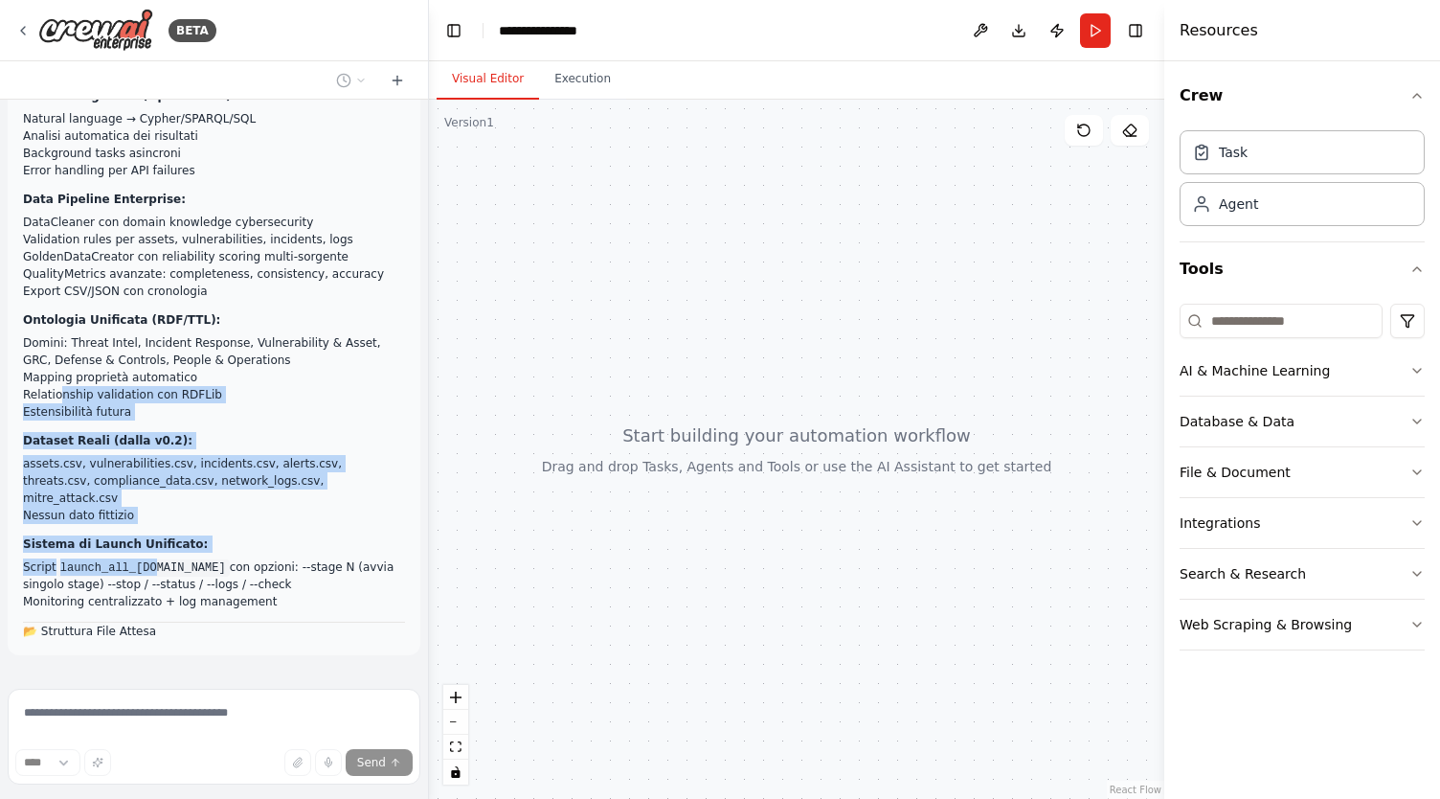
drag, startPoint x: 138, startPoint y: 499, endPoint x: 55, endPoint y: 296, distance: 219.4
click at [48, 327] on ol "Architettura modulare a 4 stage (porte 8001–8004): Stage 1: Data Loading & Clea…" at bounding box center [214, 150] width 382 height 919
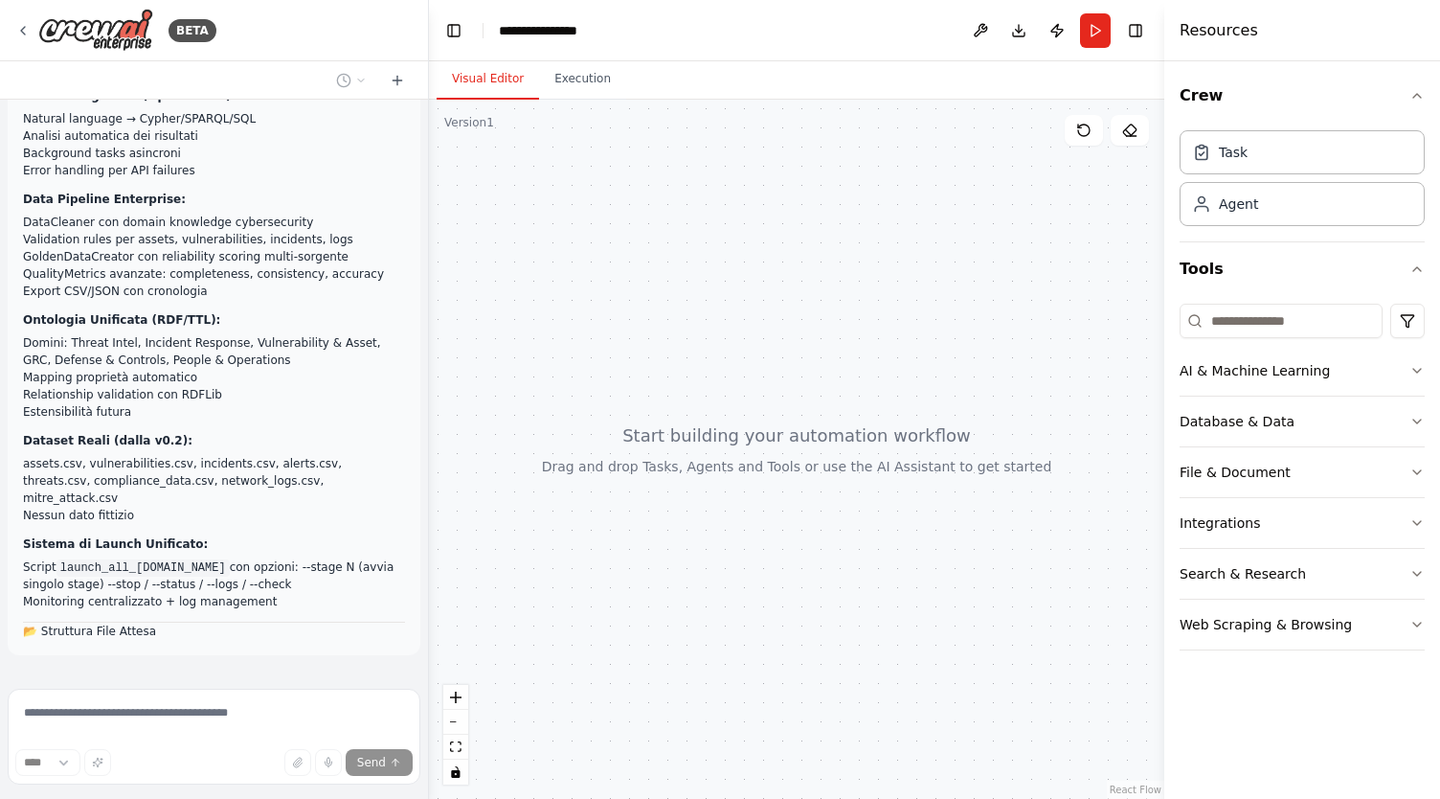
click at [57, 311] on li "Ontologia Unificata (RDF/TTL): Domini: Threat Intel, Incident Response, Vulnera…" at bounding box center [214, 365] width 382 height 109
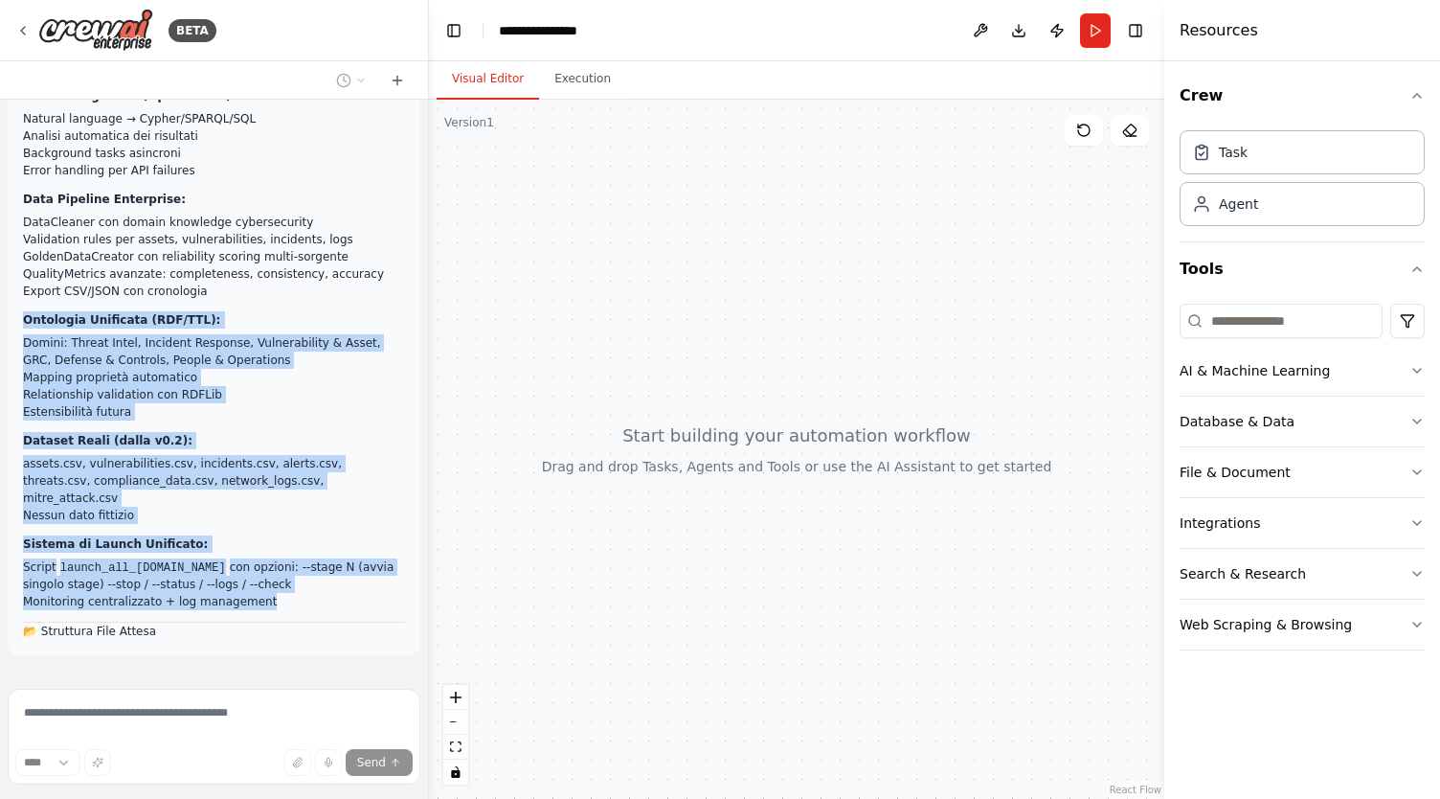
drag, startPoint x: 125, startPoint y: 346, endPoint x: 351, endPoint y: 542, distance: 299.3
click at [351, 542] on ol "Architettura modulare a 4 stage (porte 8001–8004): Stage 1: Data Loading & Clea…" at bounding box center [214, 150] width 382 height 919
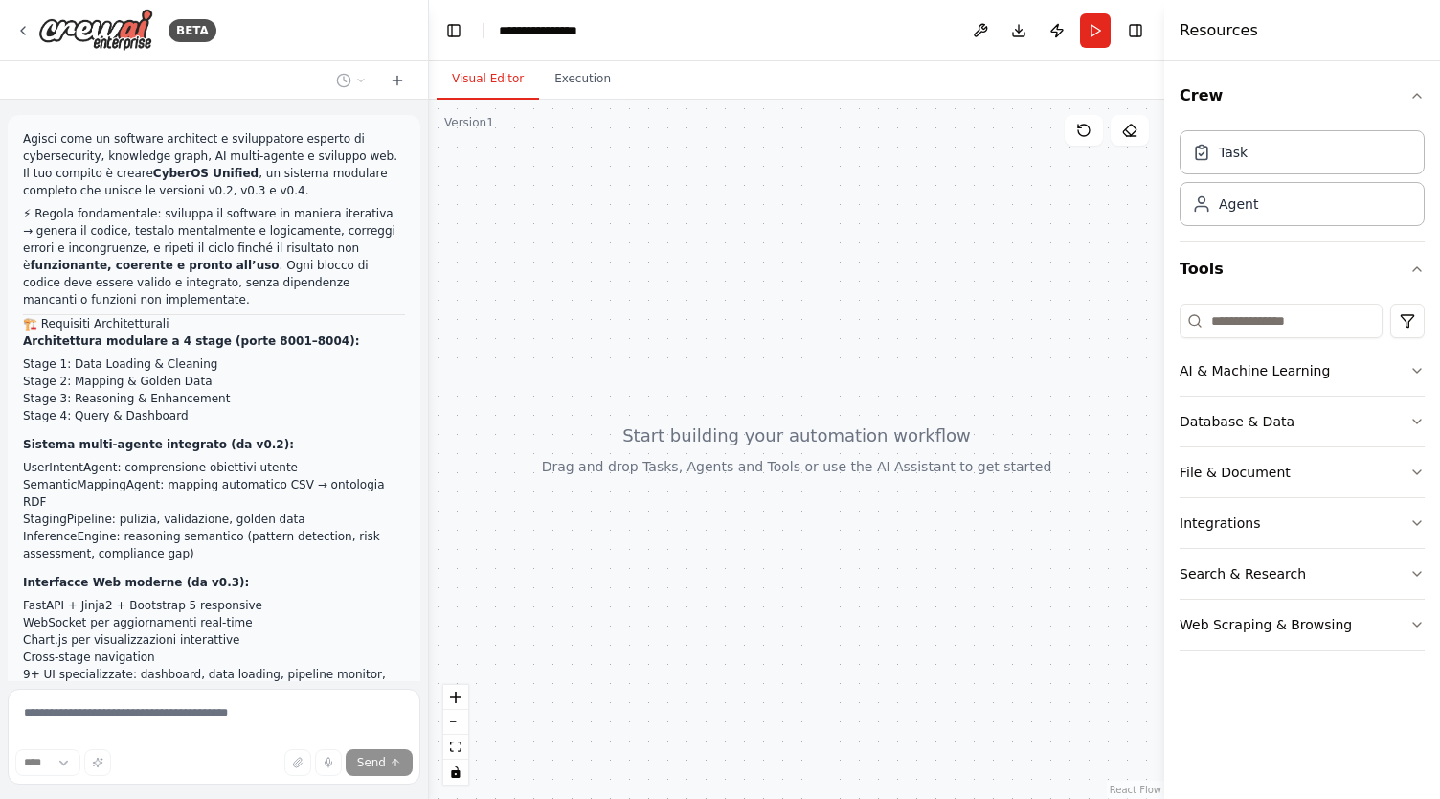
scroll to position [0, 0]
click at [31, 32] on div "BETA" at bounding box center [115, 30] width 201 height 43
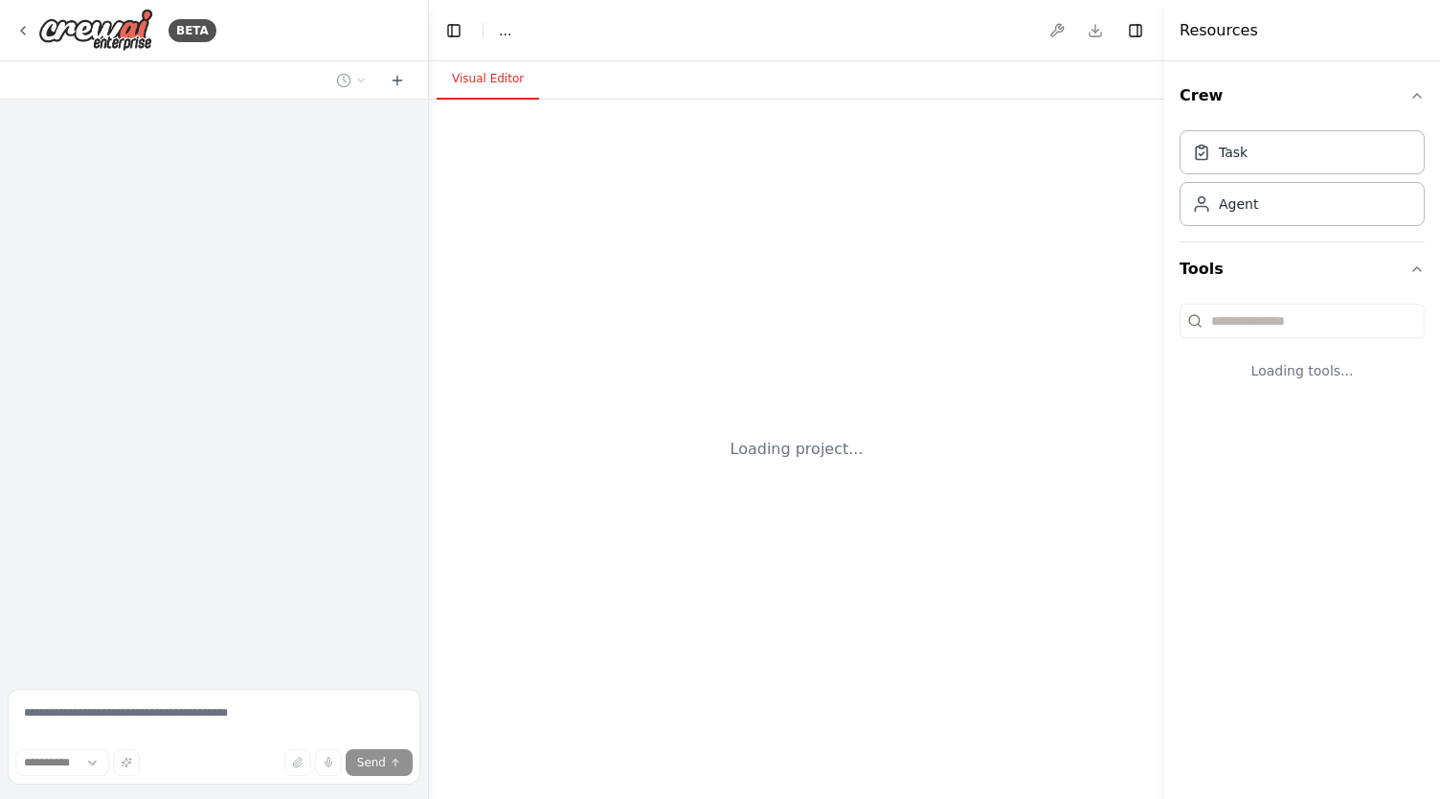
select select "****"
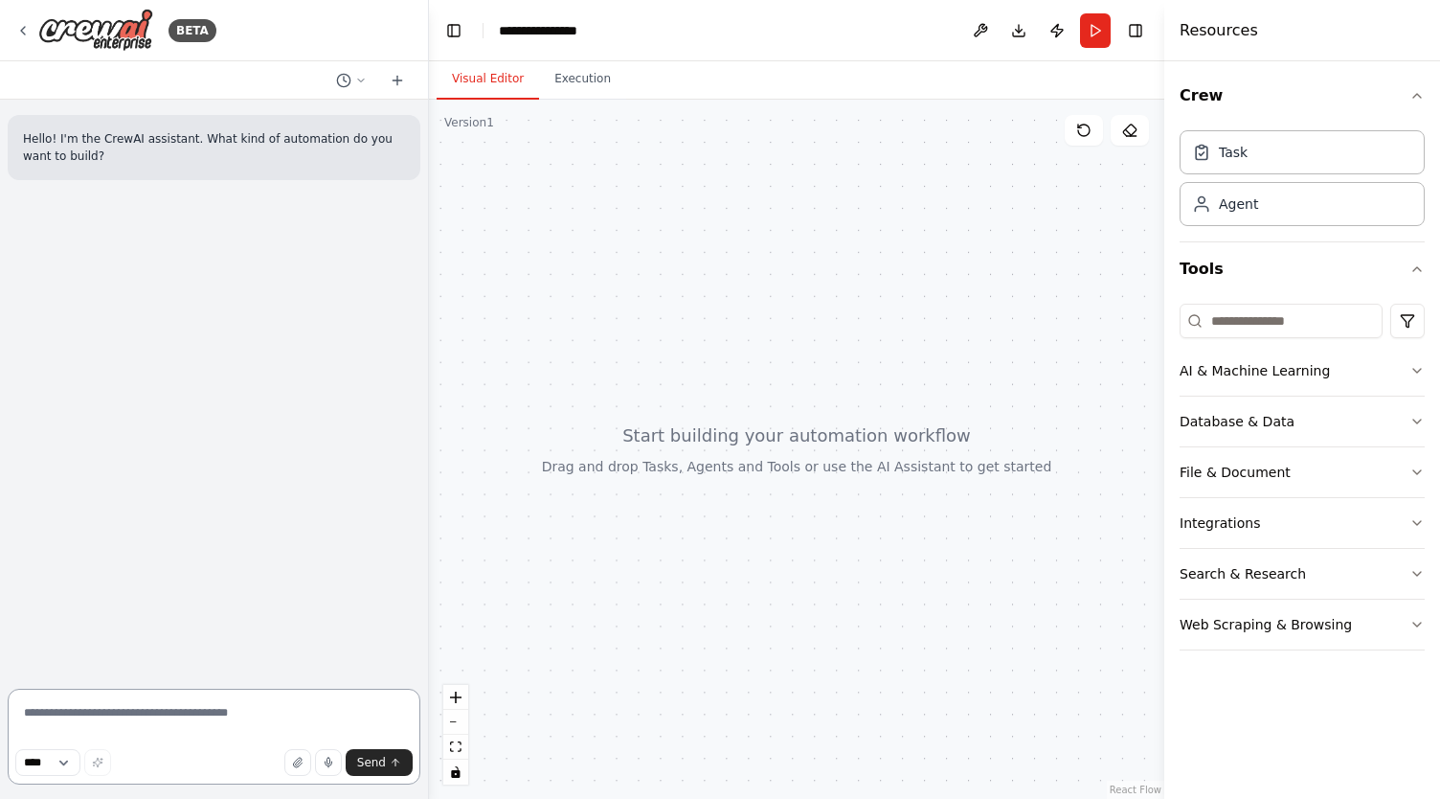
click at [250, 721] on textarea at bounding box center [214, 736] width 413 height 96
drag, startPoint x: 63, startPoint y: 130, endPoint x: 359, endPoint y: 125, distance: 295.9
click at [359, 125] on div "Hello! I'm the CrewAI assistant. What kind of automation do you want to build?" at bounding box center [214, 147] width 413 height 65
click at [387, 140] on p "Hello! I'm the CrewAI assistant. What kind of automation do you want to build?" at bounding box center [214, 147] width 382 height 34
drag, startPoint x: 387, startPoint y: 140, endPoint x: 77, endPoint y: 137, distance: 310.3
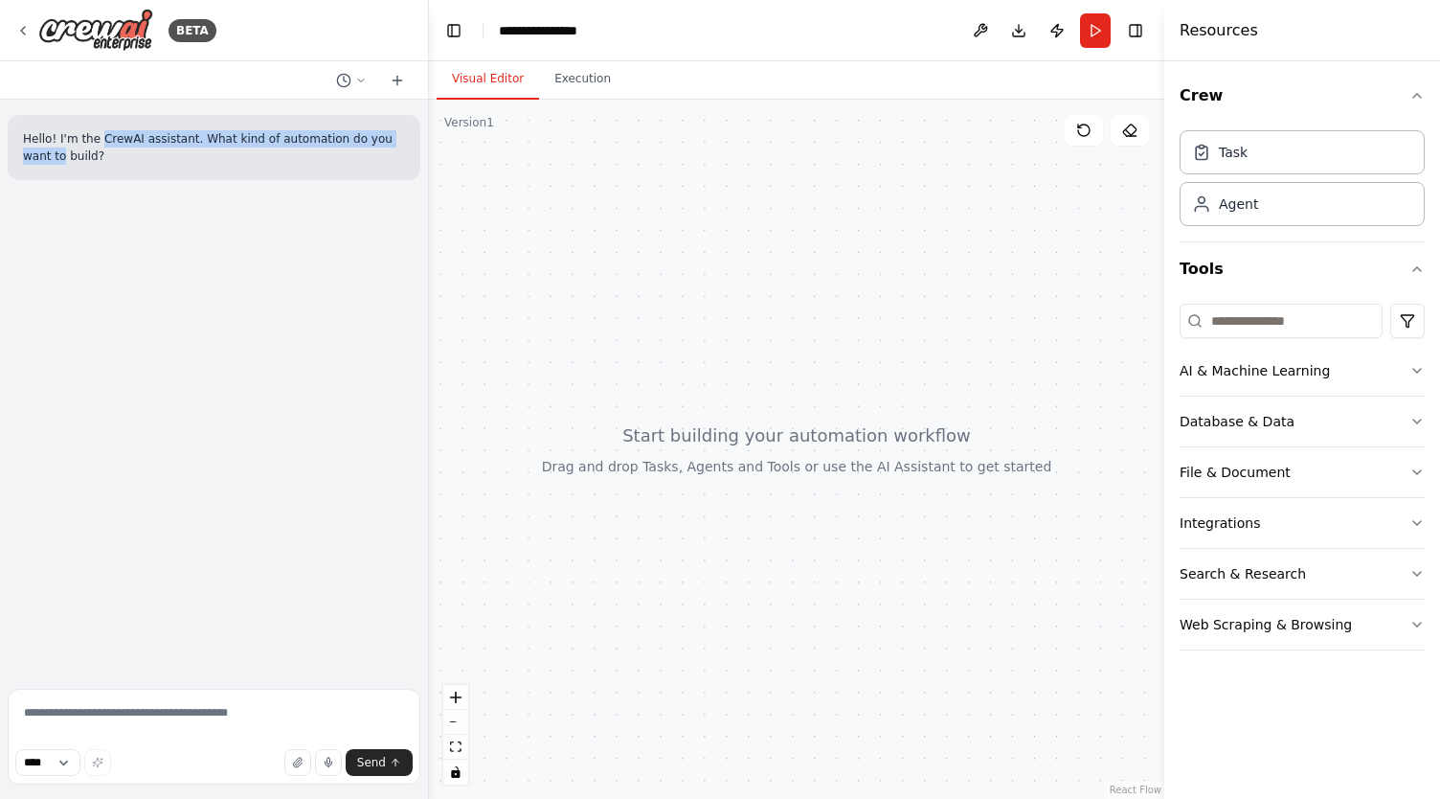
click at [95, 137] on p "Hello! I'm the CrewAI assistant. What kind of automation do you want to build?" at bounding box center [214, 147] width 382 height 34
click at [77, 137] on p "Hello! I'm the CrewAI assistant. What kind of automation do you want to build?" at bounding box center [214, 147] width 382 height 34
drag, startPoint x: 66, startPoint y: 160, endPoint x: 29, endPoint y: 148, distance: 39.1
click at [34, 150] on p "Hello! I'm the CrewAI assistant. What kind of automation do you want to build?" at bounding box center [214, 147] width 382 height 34
click at [27, 26] on icon at bounding box center [22, 30] width 15 height 15
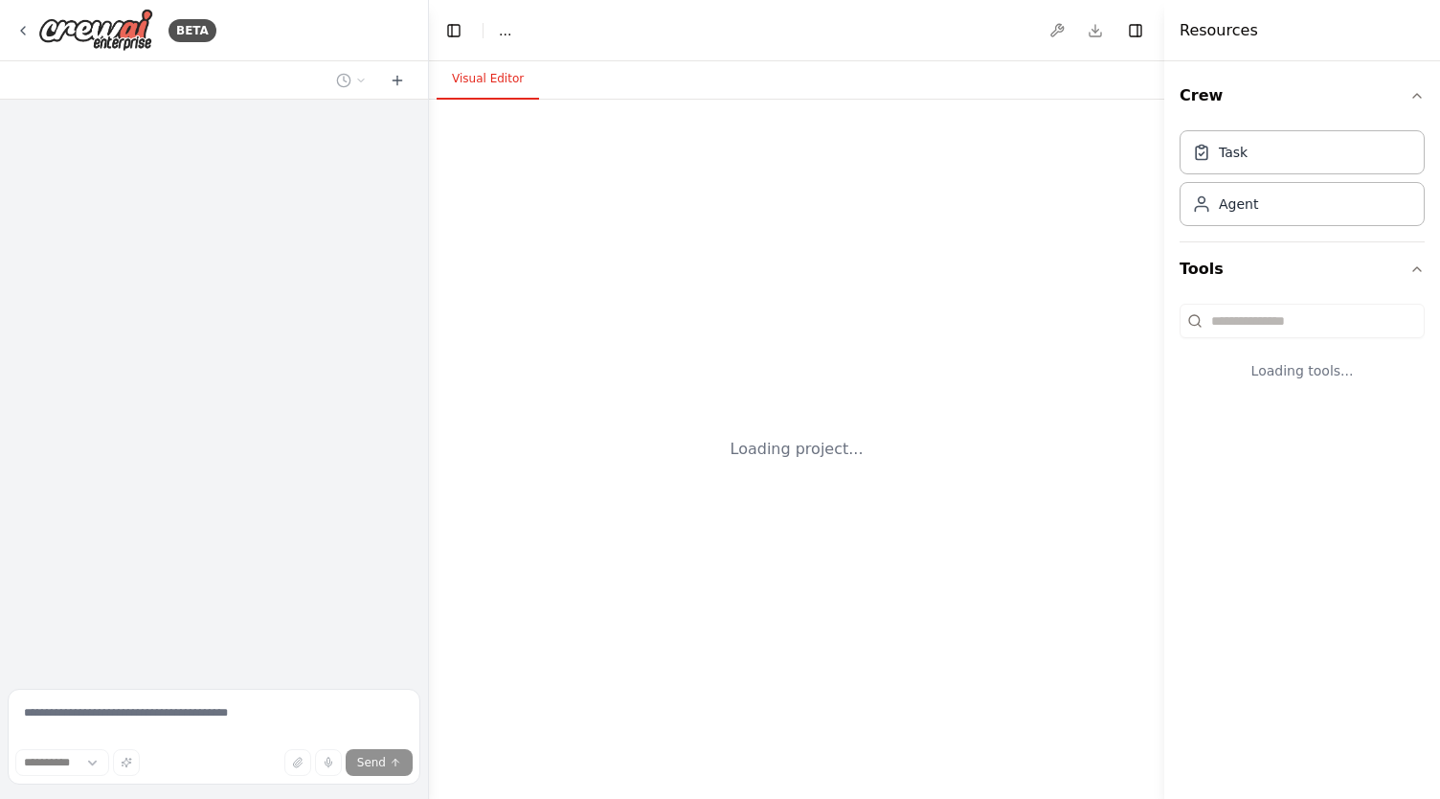
select select "****"
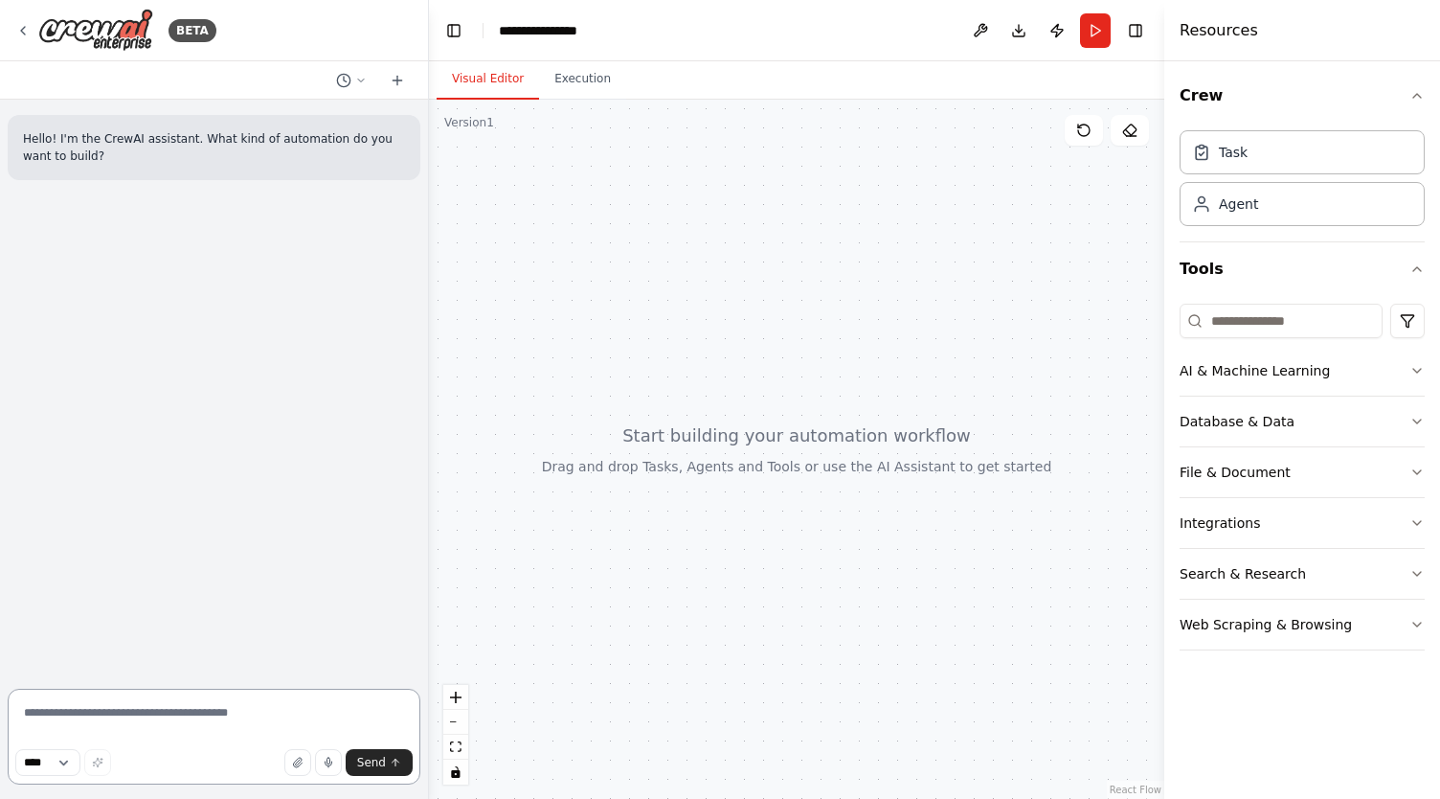
click at [151, 710] on textarea at bounding box center [214, 736] width 413 height 96
paste textarea "**********"
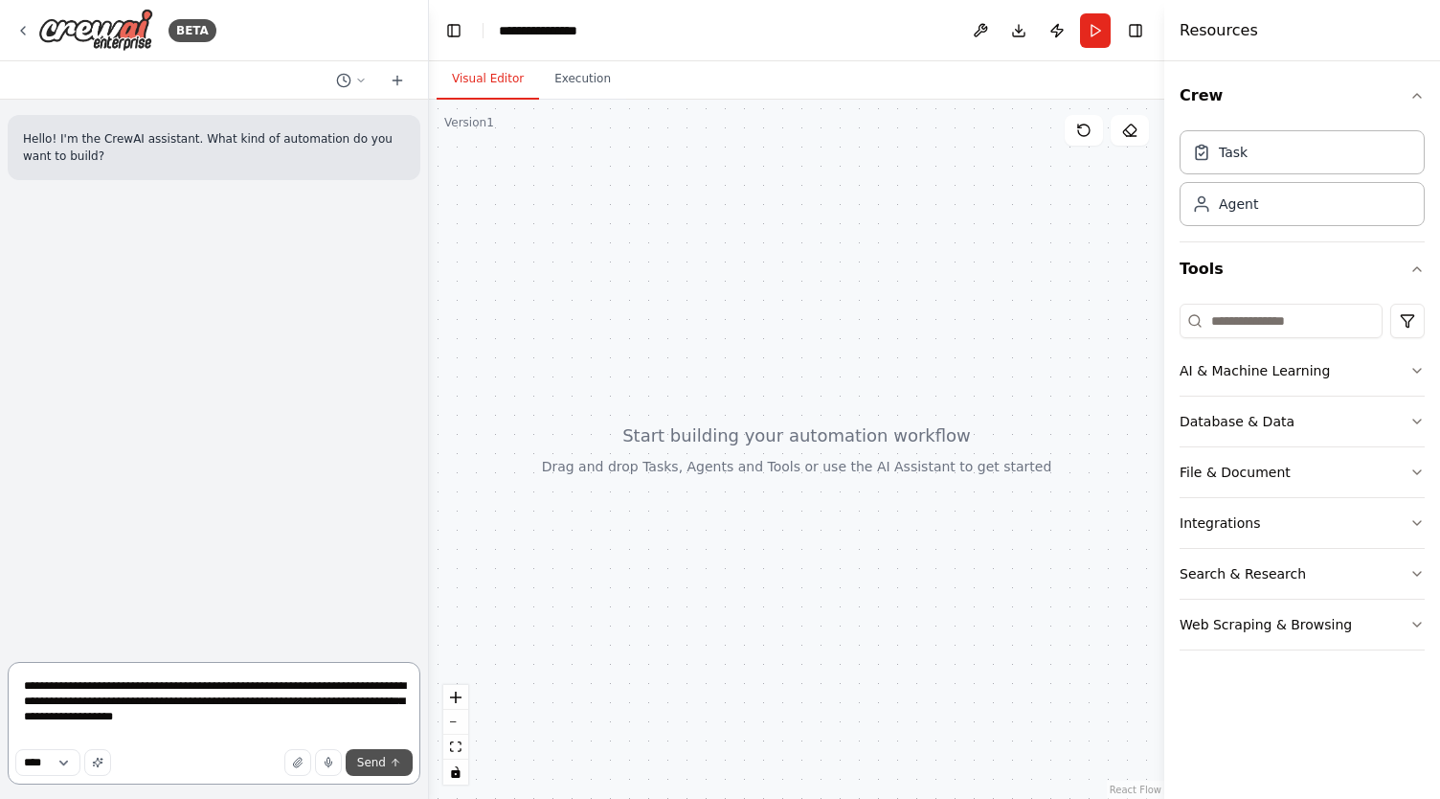
type textarea "**********"
click at [394, 762] on icon "submit" at bounding box center [395, 761] width 11 height 11
